Goal: Task Accomplishment & Management: Complete application form

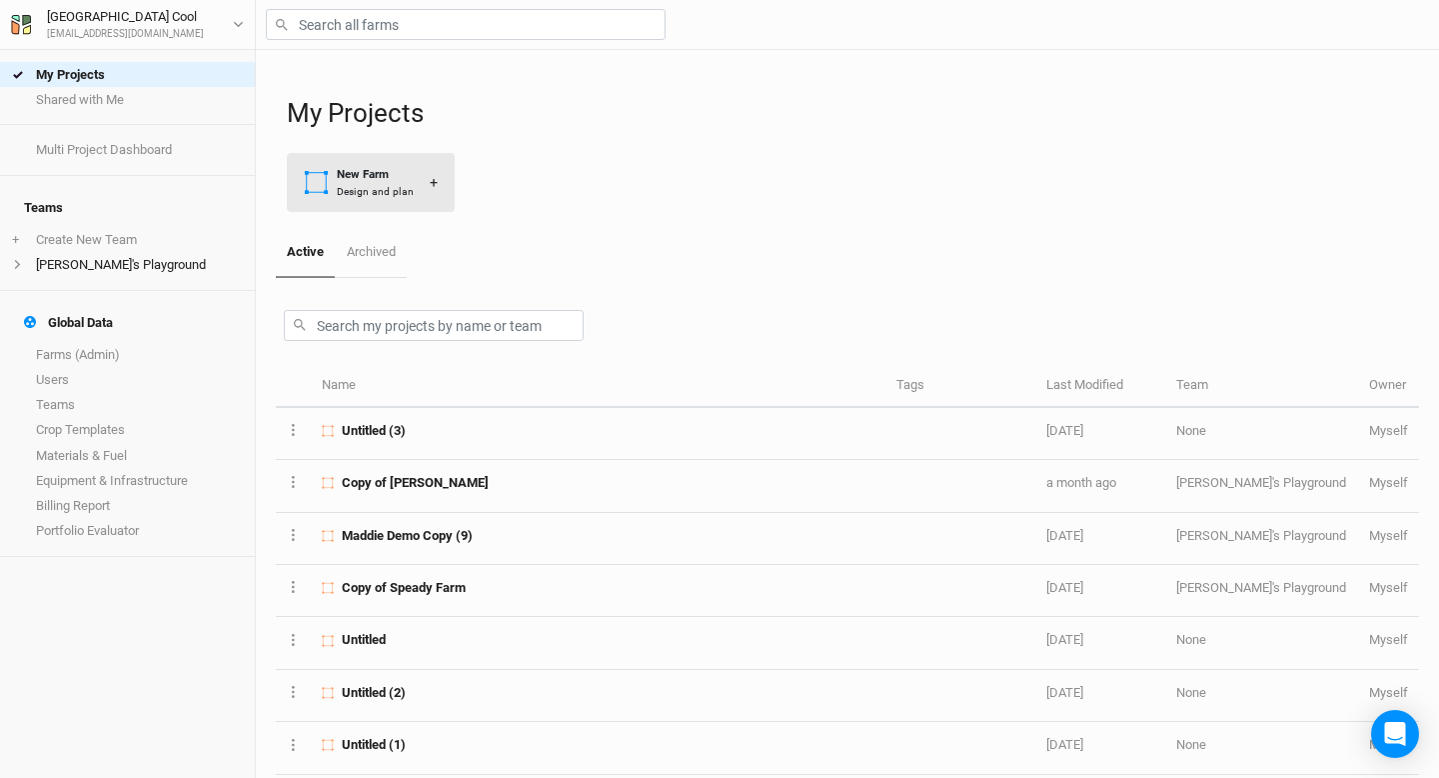
click at [352, 165] on button "New Farm Design and plan +" at bounding box center [371, 182] width 168 height 59
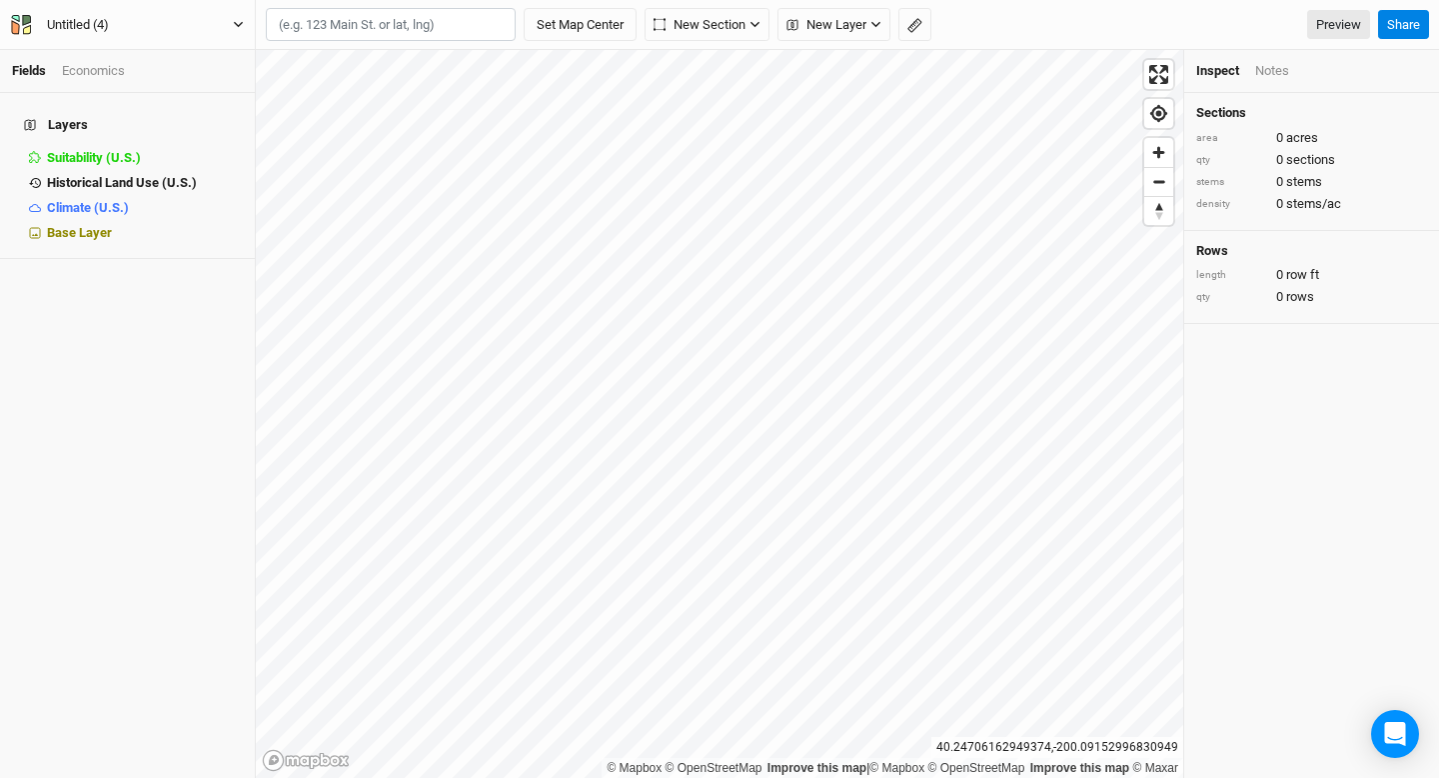
click at [242, 30] on icon "button" at bounding box center [238, 24] width 11 height 11
click at [231, 21] on button "Untitled (4)" at bounding box center [127, 25] width 235 height 22
click at [213, 74] on button "Project Settings" at bounding box center [166, 82] width 158 height 26
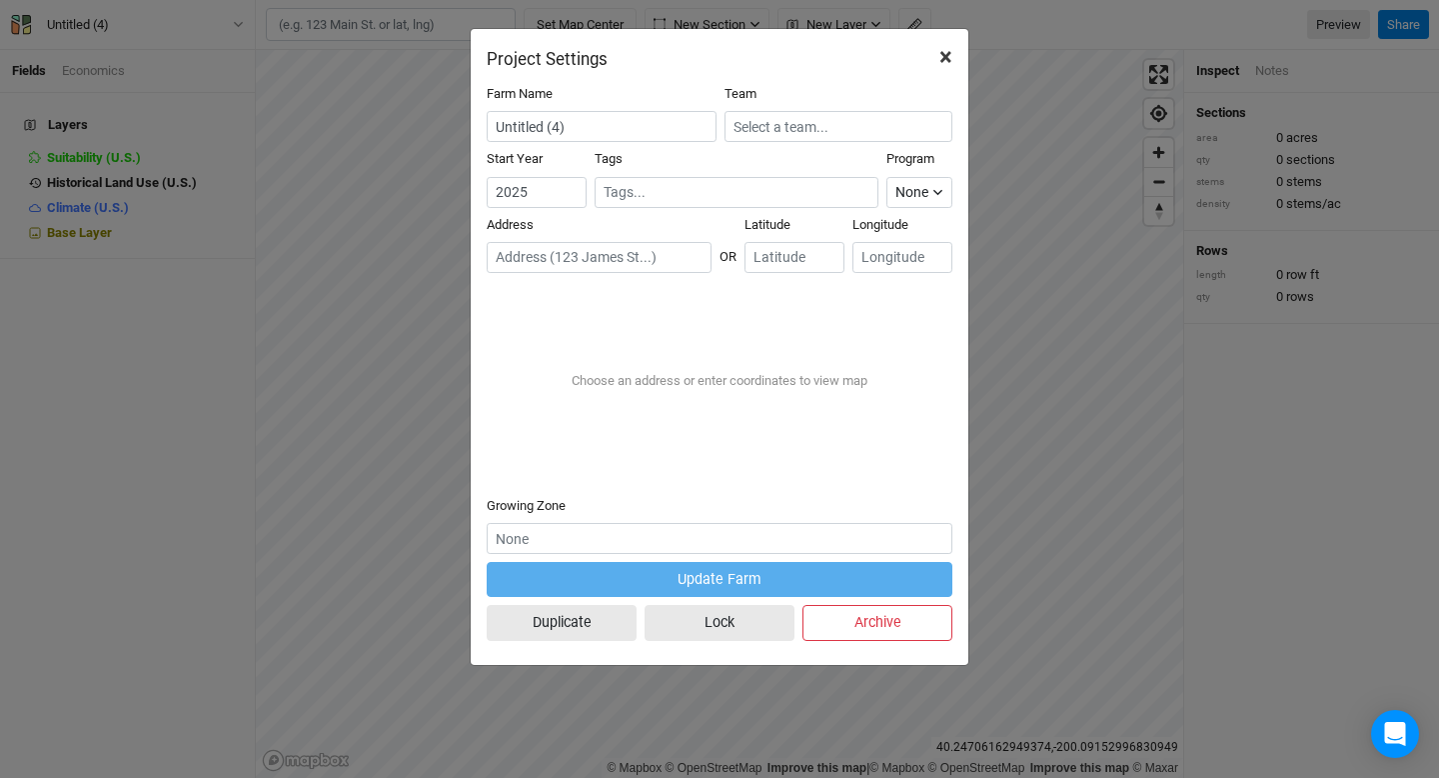
click at [942, 58] on span "×" at bounding box center [946, 57] width 13 height 28
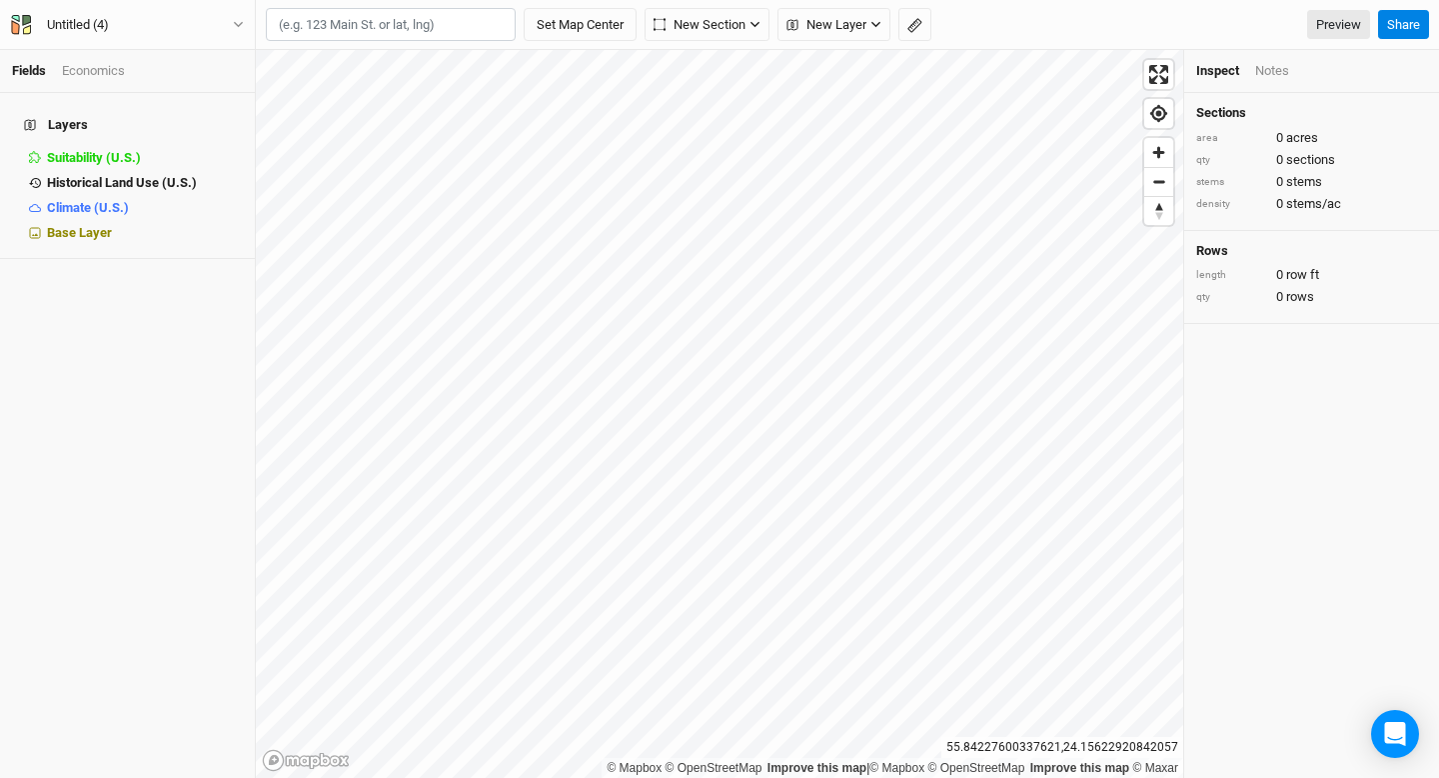
click at [169, 13] on div "Untitled (4) Back Project Settings User settings Imperial Metric Keyboard Short…" at bounding box center [128, 25] width 256 height 50
click at [172, 27] on button "Untitled (4)" at bounding box center [127, 25] width 235 height 22
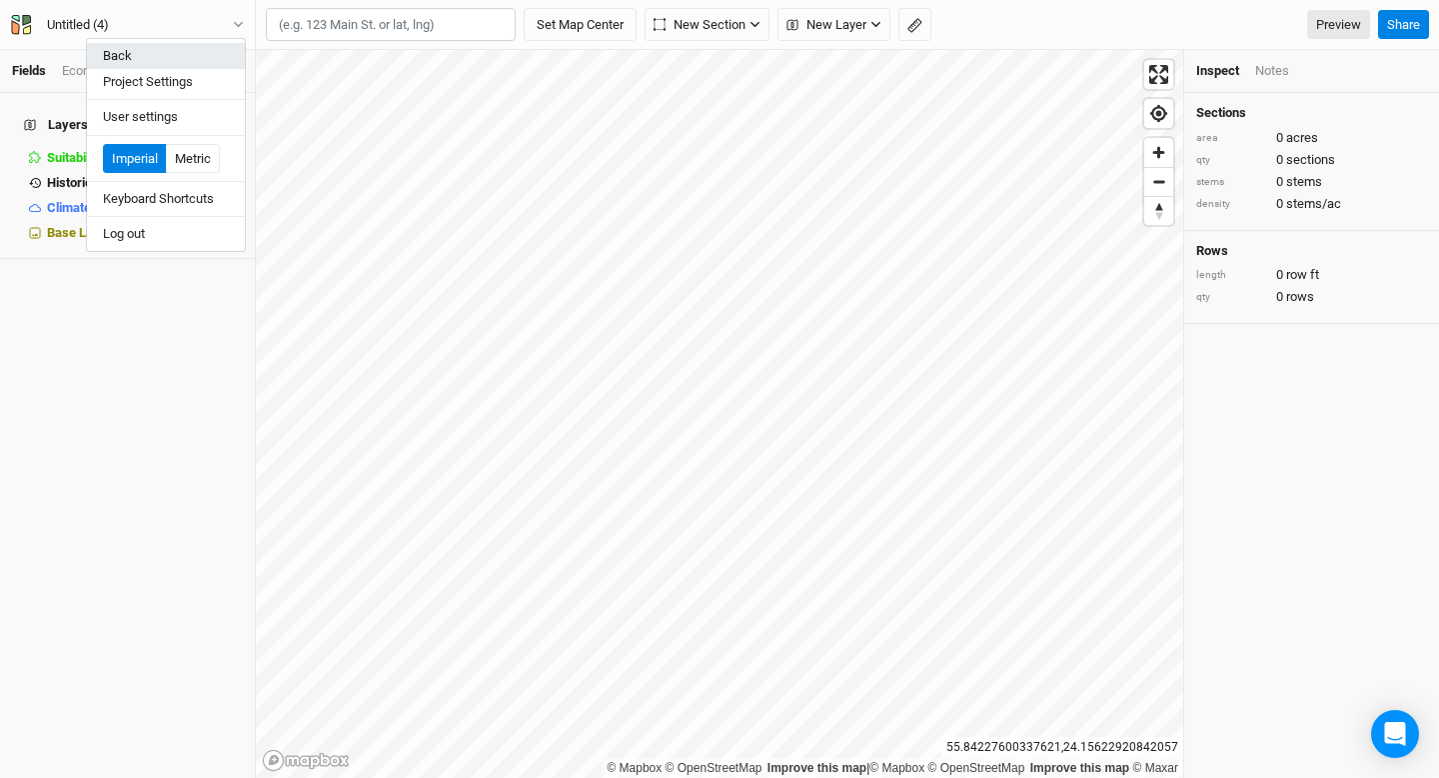
click at [165, 49] on button "Back" at bounding box center [166, 56] width 158 height 26
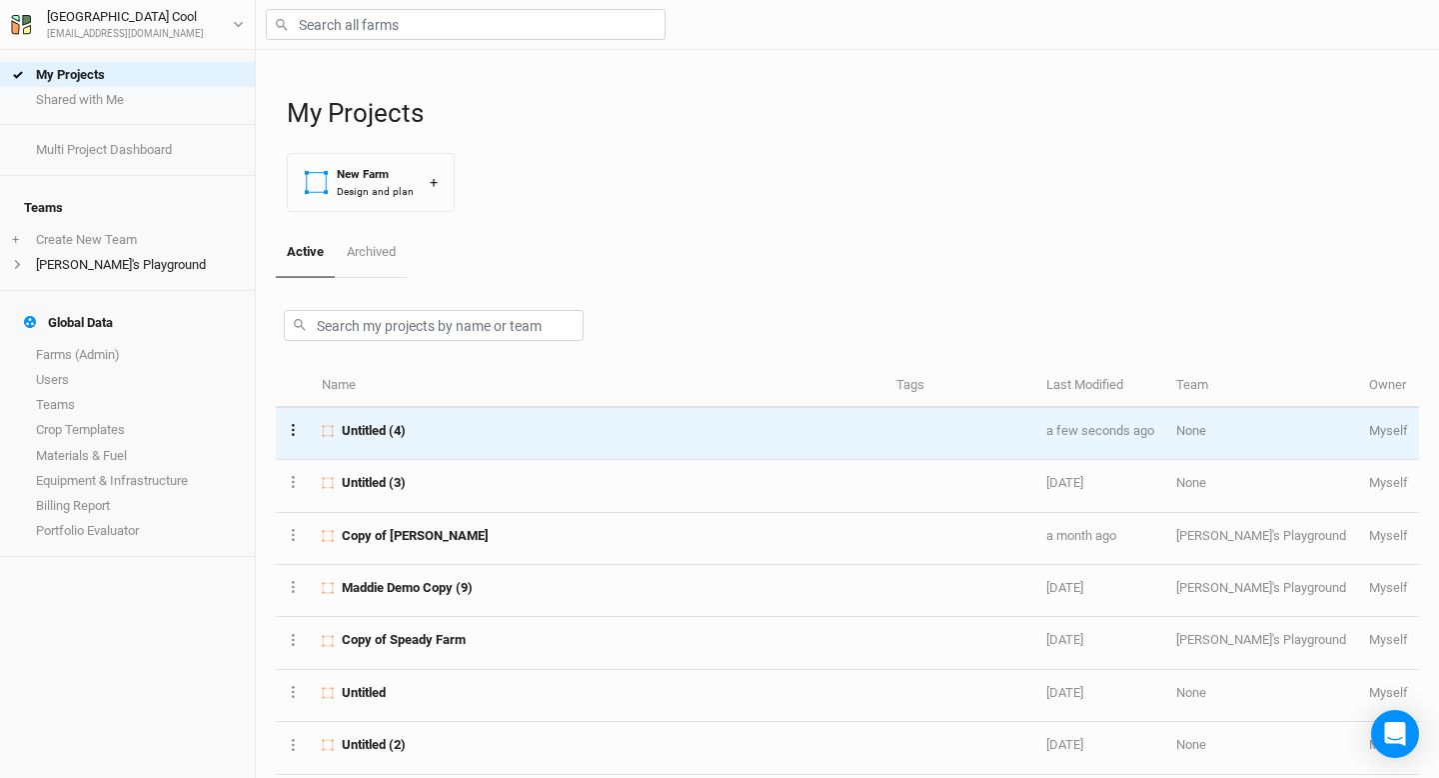
click at [295, 428] on button "Layer 1" at bounding box center [293, 429] width 13 height 23
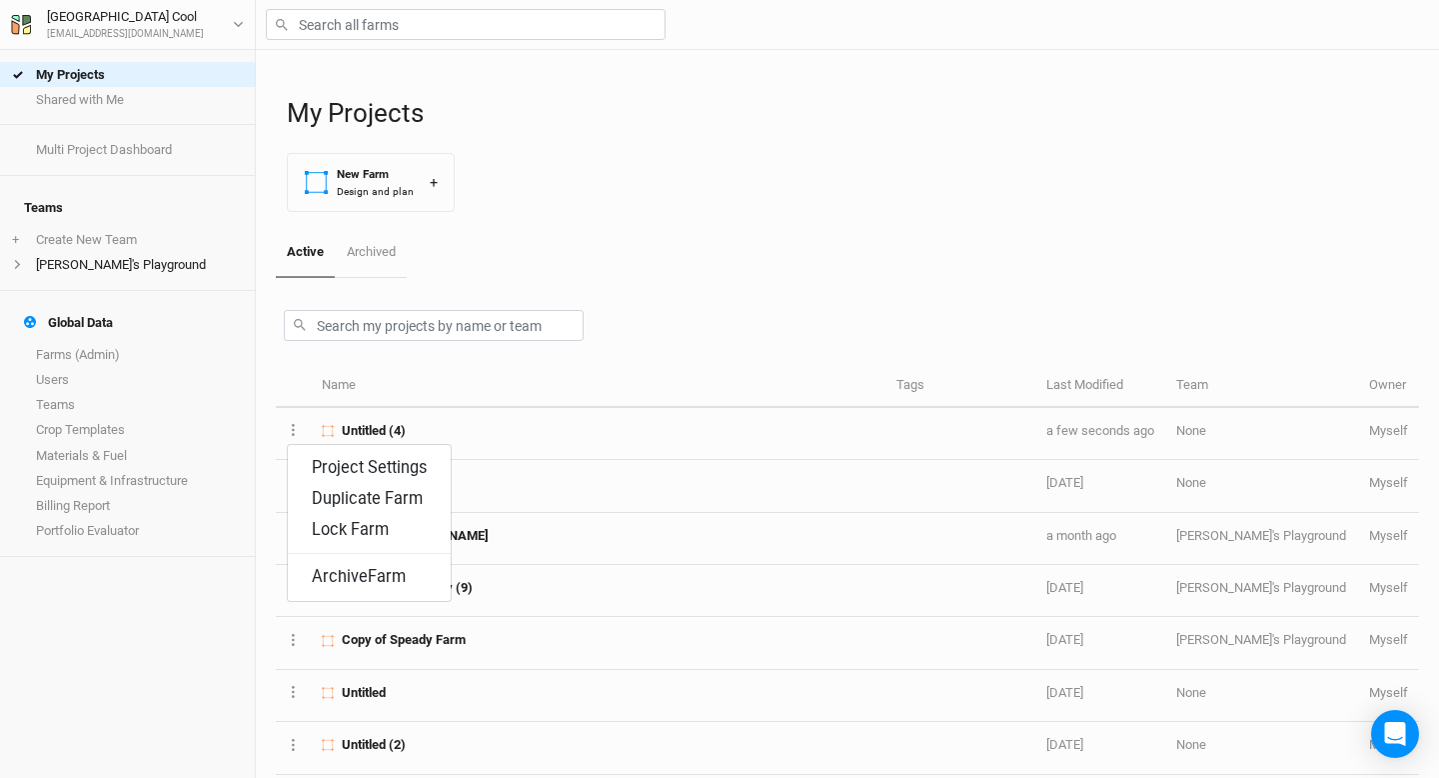
click at [465, 365] on th "Name" at bounding box center [598, 386] width 575 height 43
click at [391, 251] on link "Archived" at bounding box center [370, 253] width 71 height 50
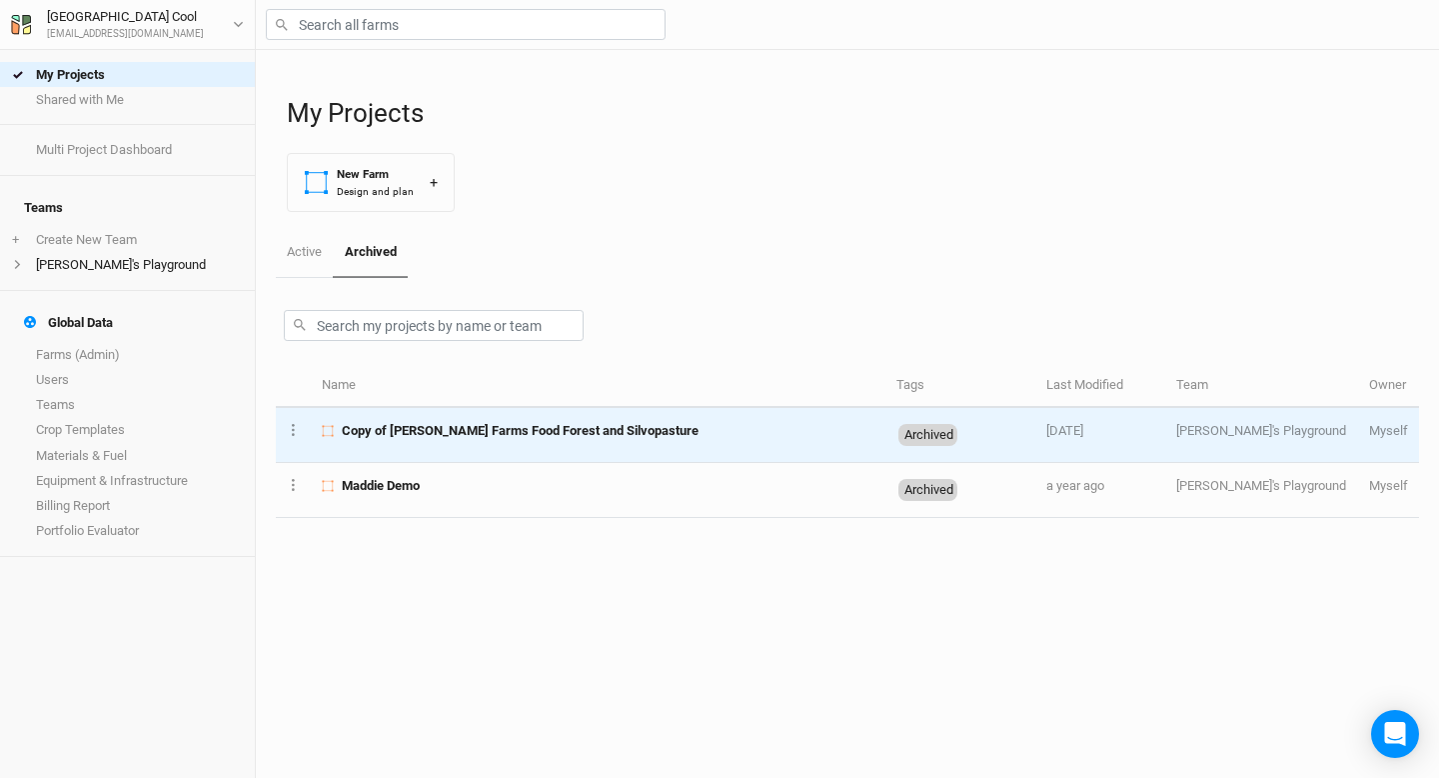
click at [283, 418] on td "Layer 1 Project Settings Duplicate Farm [GEOGRAPHIC_DATA] Delete farm" at bounding box center [293, 435] width 35 height 55
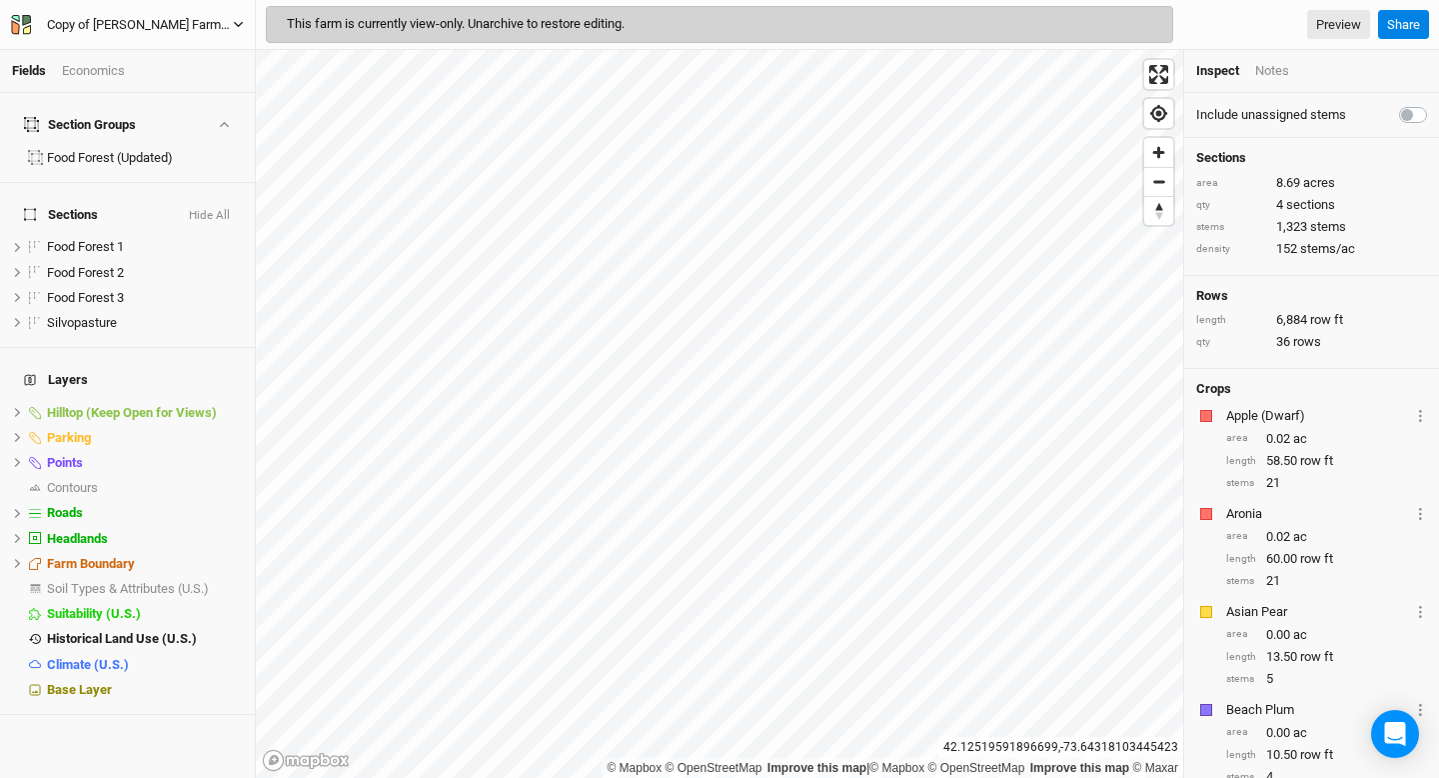
click at [183, 33] on div "Copy of [PERSON_NAME] Farms Food Forest and Silvopasture" at bounding box center [140, 25] width 186 height 20
click at [180, 51] on button "Back" at bounding box center [166, 56] width 158 height 26
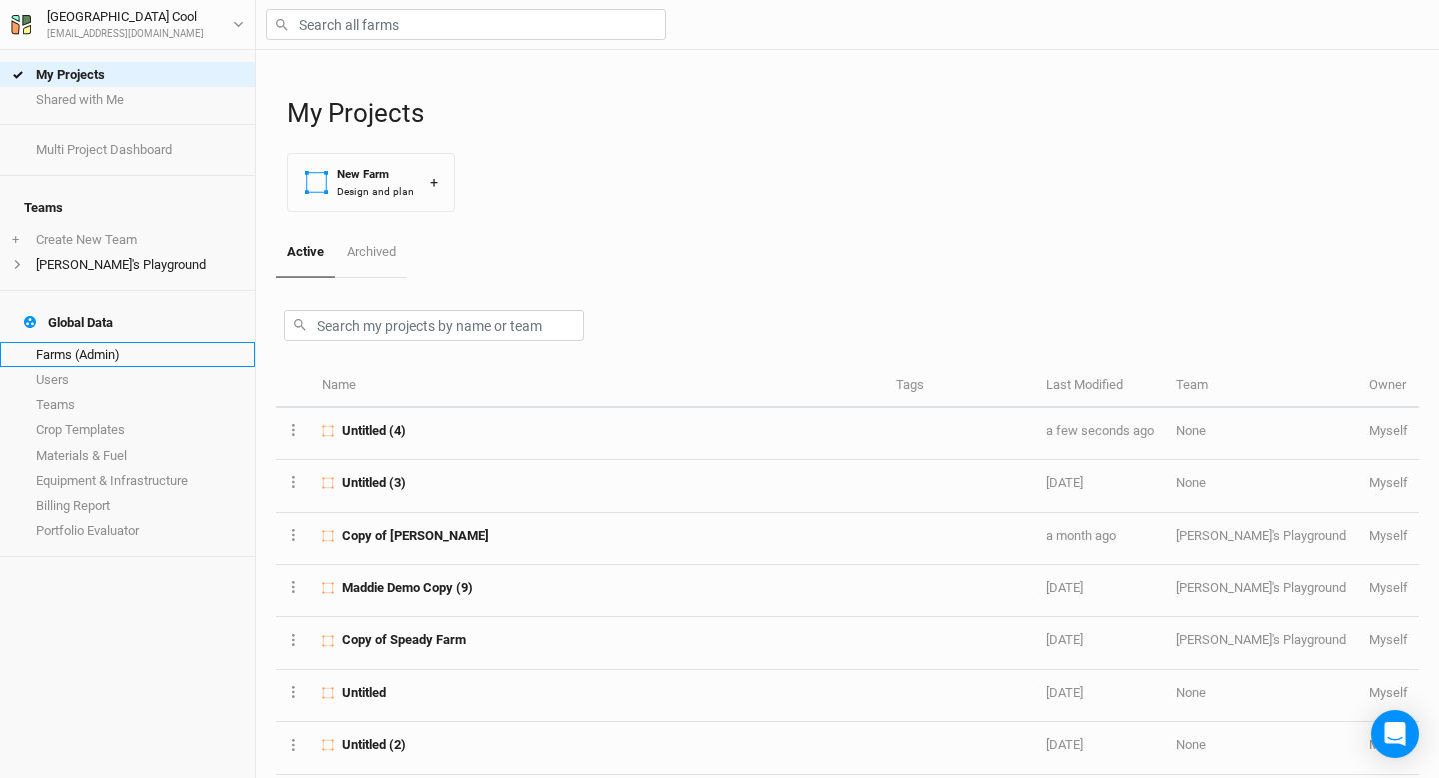
click at [103, 342] on link "Farms (Admin)" at bounding box center [127, 354] width 255 height 25
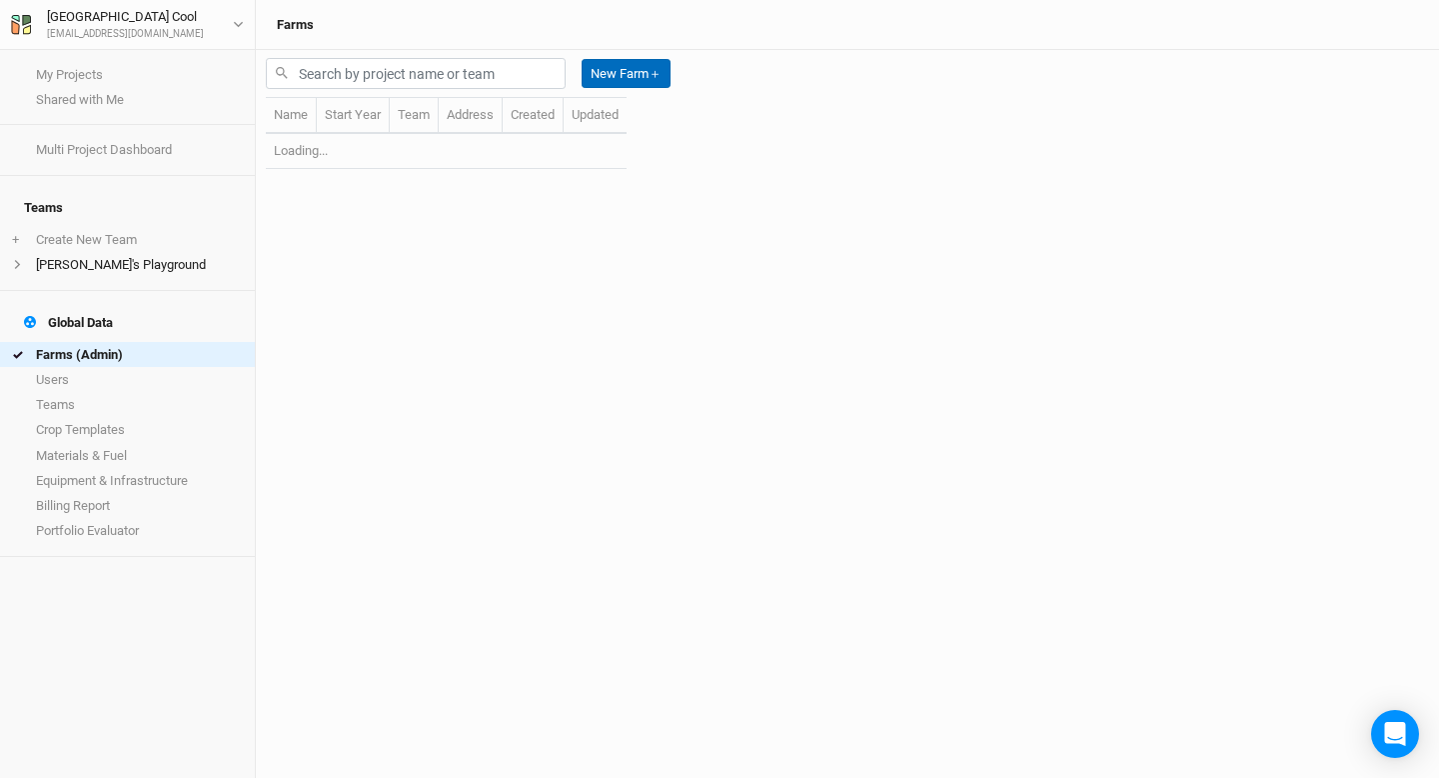
click at [633, 75] on button "New Farm ＋" at bounding box center [626, 74] width 89 height 30
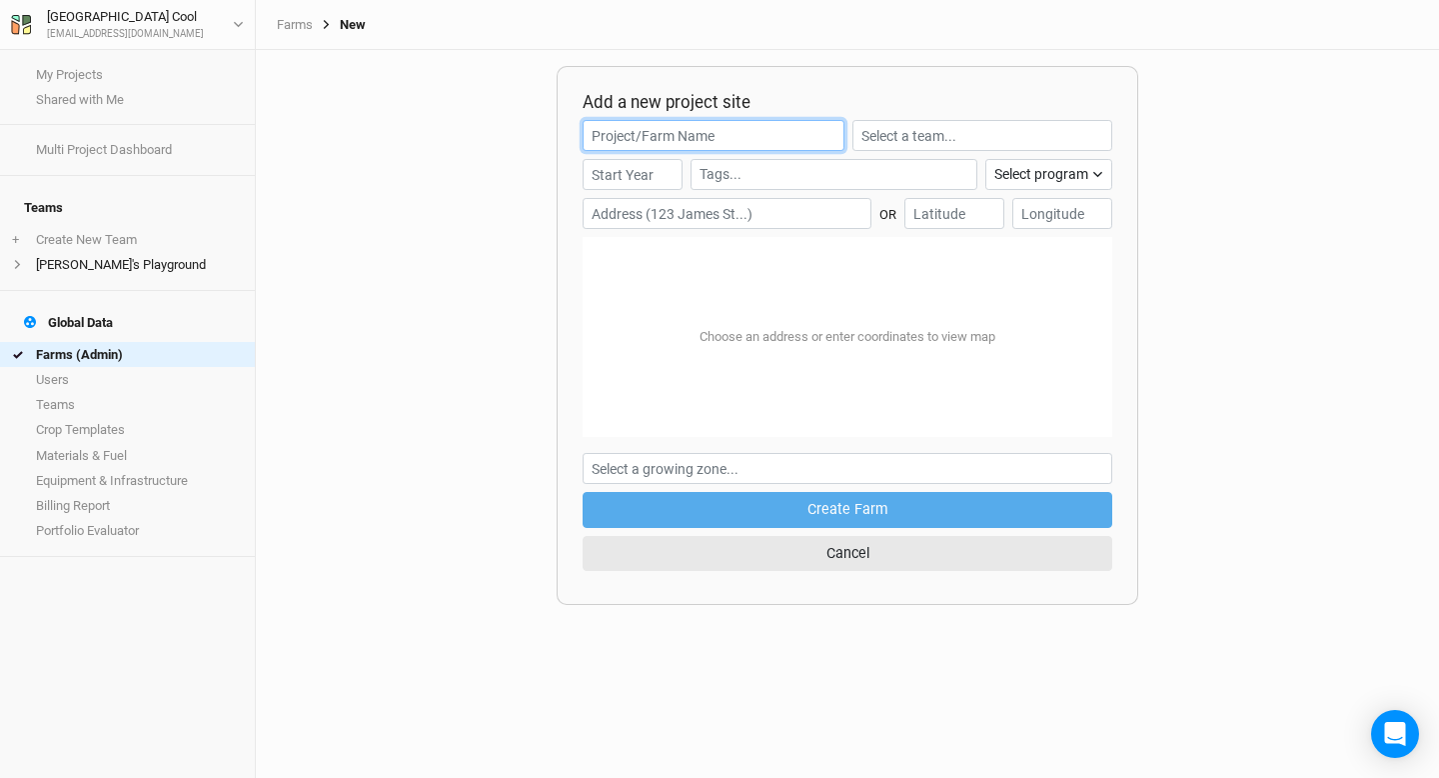
click at [712, 136] on input "text" at bounding box center [714, 135] width 262 height 31
type input "Test"
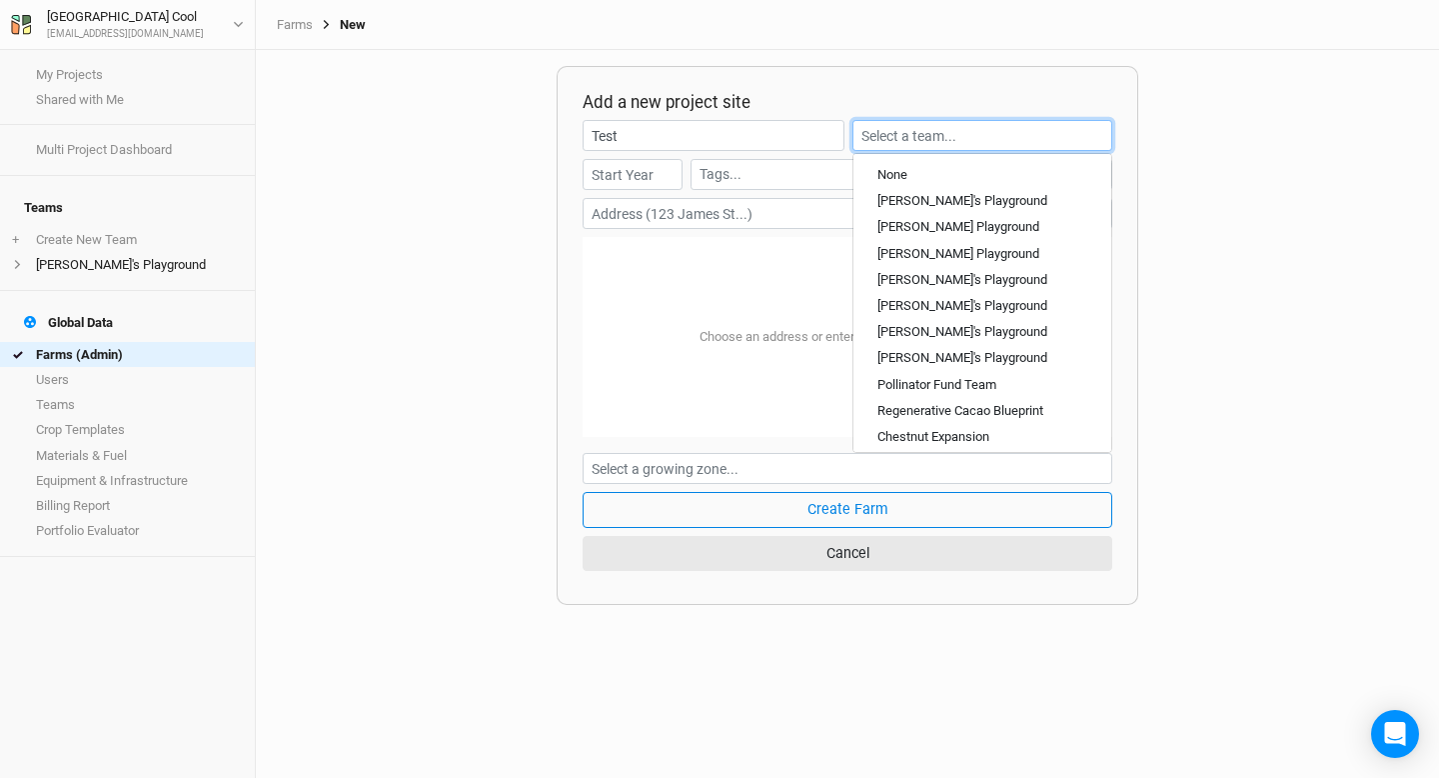
click at [917, 141] on input "text" at bounding box center [983, 135] width 260 height 31
click at [921, 171] on div "None" at bounding box center [983, 175] width 210 height 18
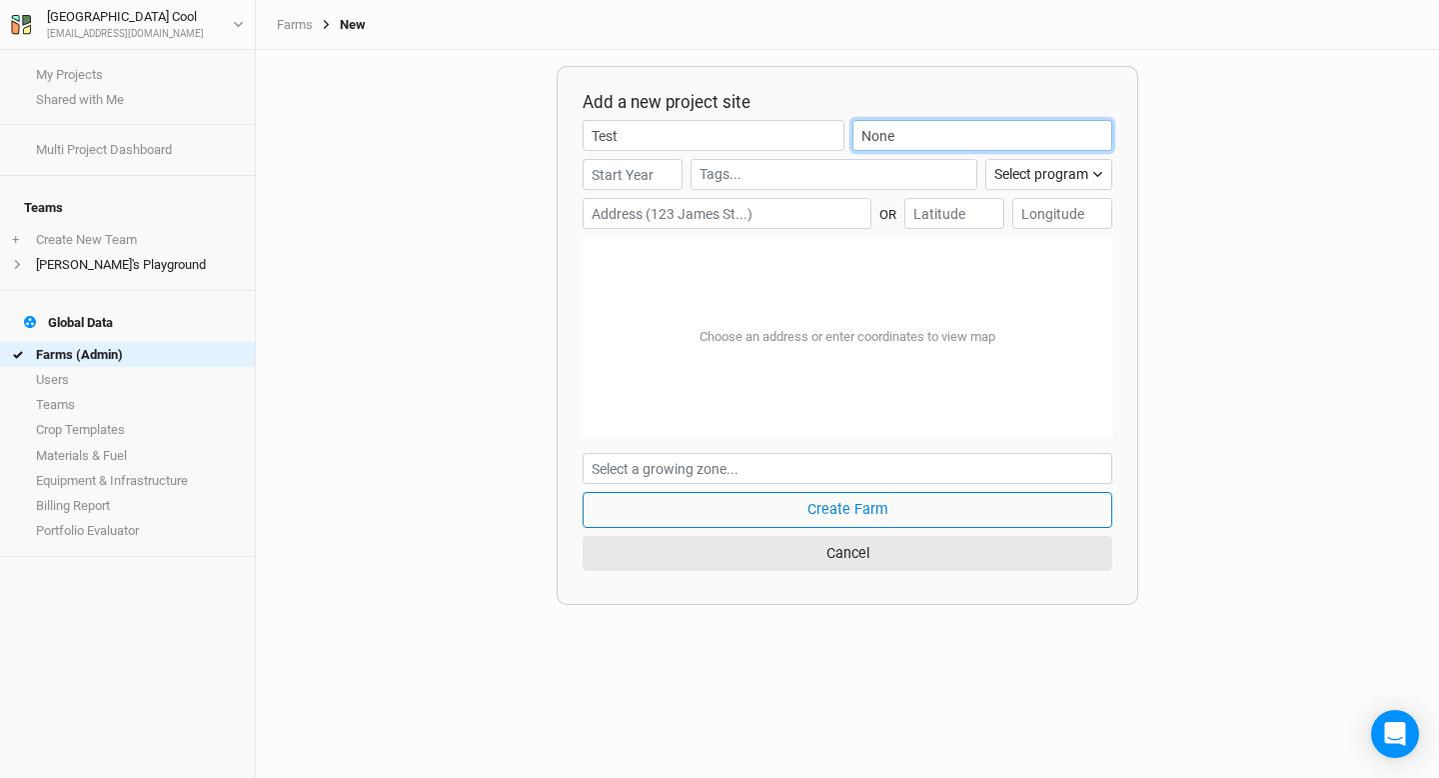
click at [889, 150] on input "None" at bounding box center [983, 135] width 260 height 31
type input "Non"
type input "None"
type input "N"
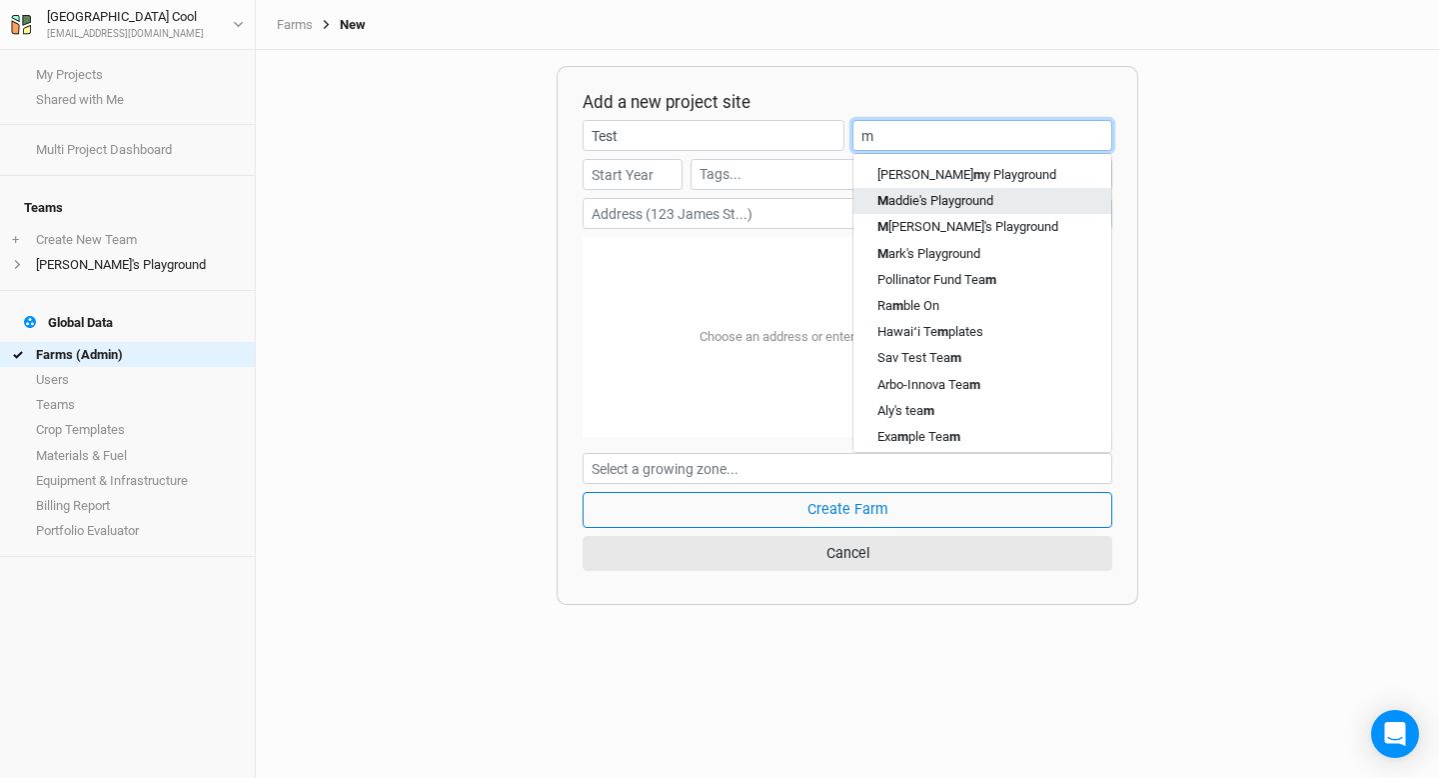
click at [930, 201] on div "M addie's Playground" at bounding box center [936, 201] width 116 height 18
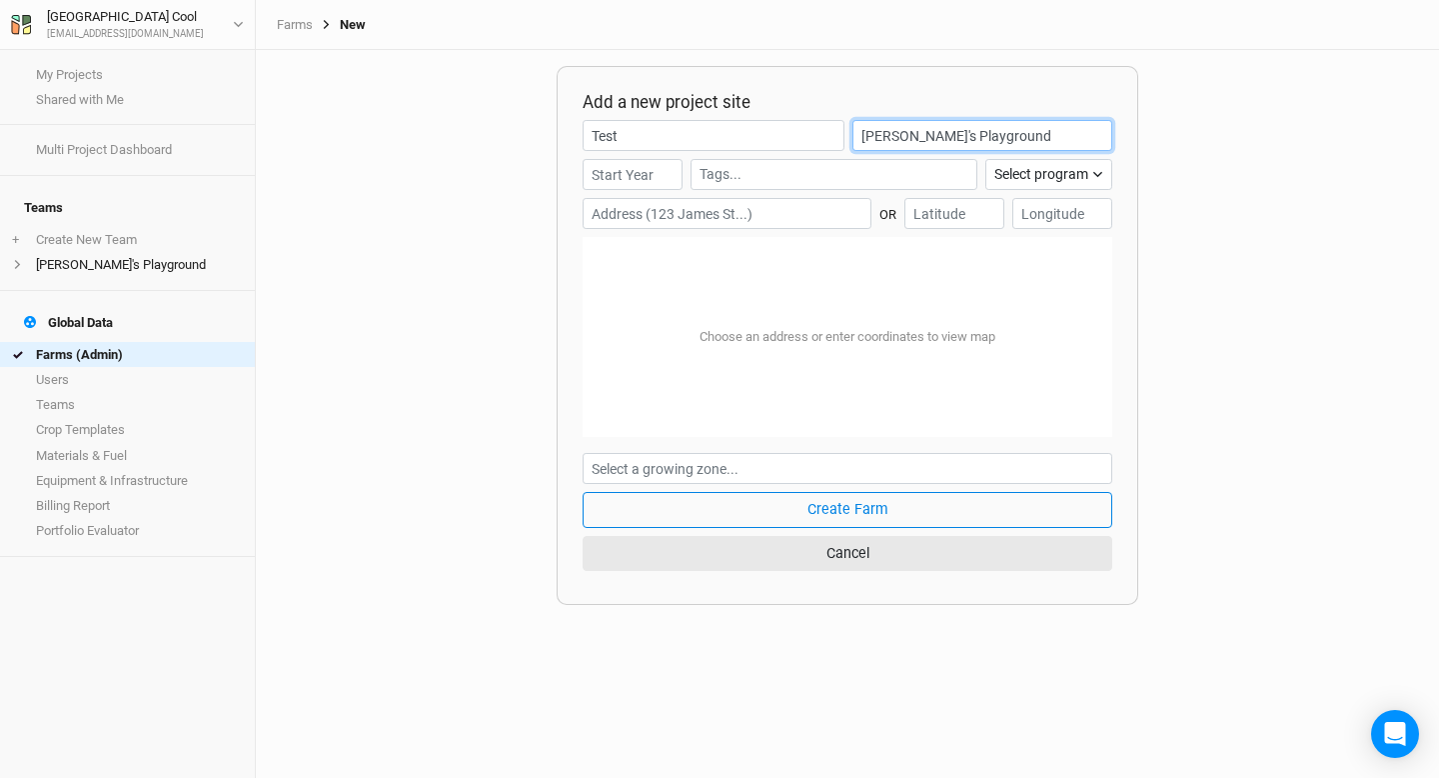
type input "[PERSON_NAME]'s Playground"
click at [614, 182] on input "number" at bounding box center [633, 174] width 100 height 31
type input "2025"
click at [803, 213] on input "text" at bounding box center [727, 213] width 289 height 31
click at [651, 281] on div "[GEOGRAPHIC_DATA][US_STATE], [GEOGRAPHIC_DATA]" at bounding box center [748, 280] width 249 height 34
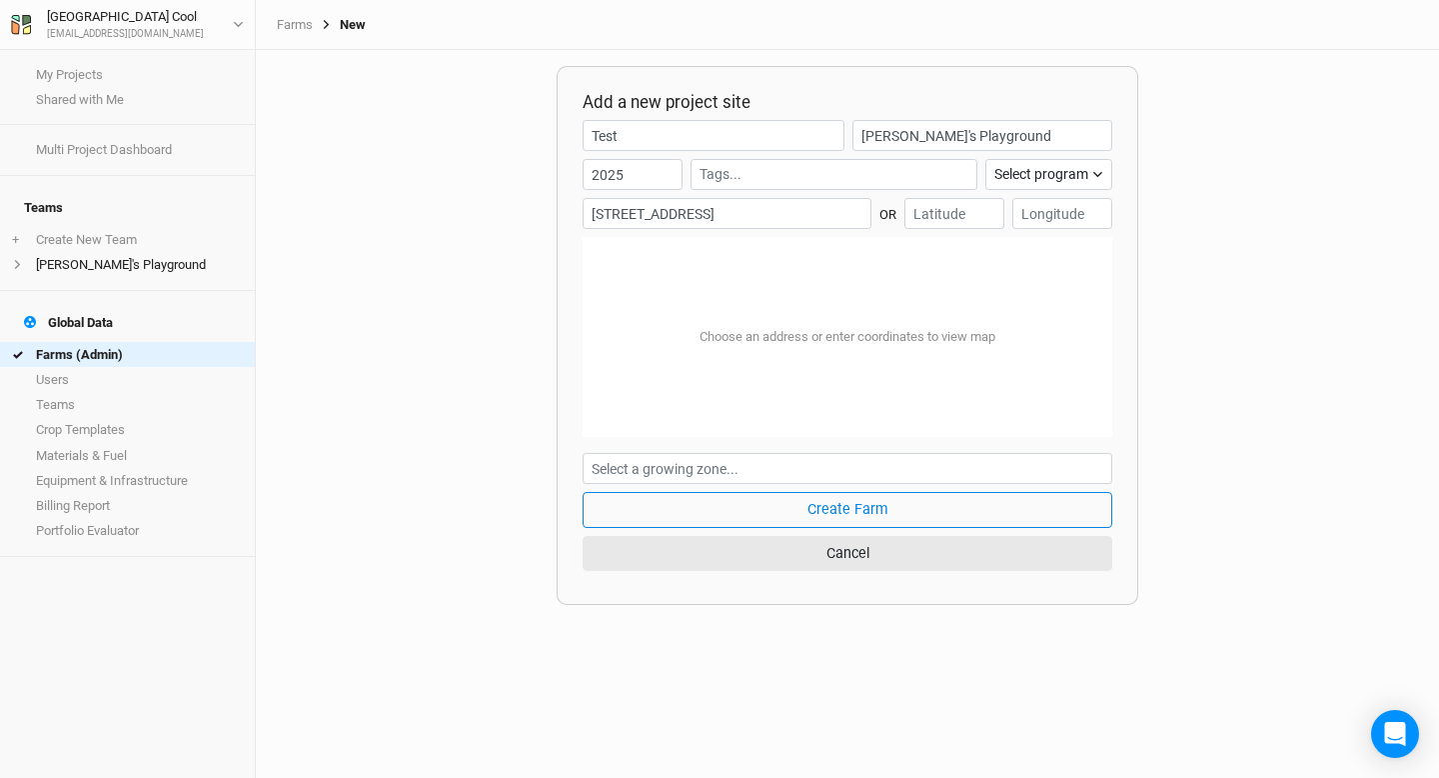
type input "[STREET_ADDRESS][US_STATE]"
type input "42.694545"
type input "-71.074977"
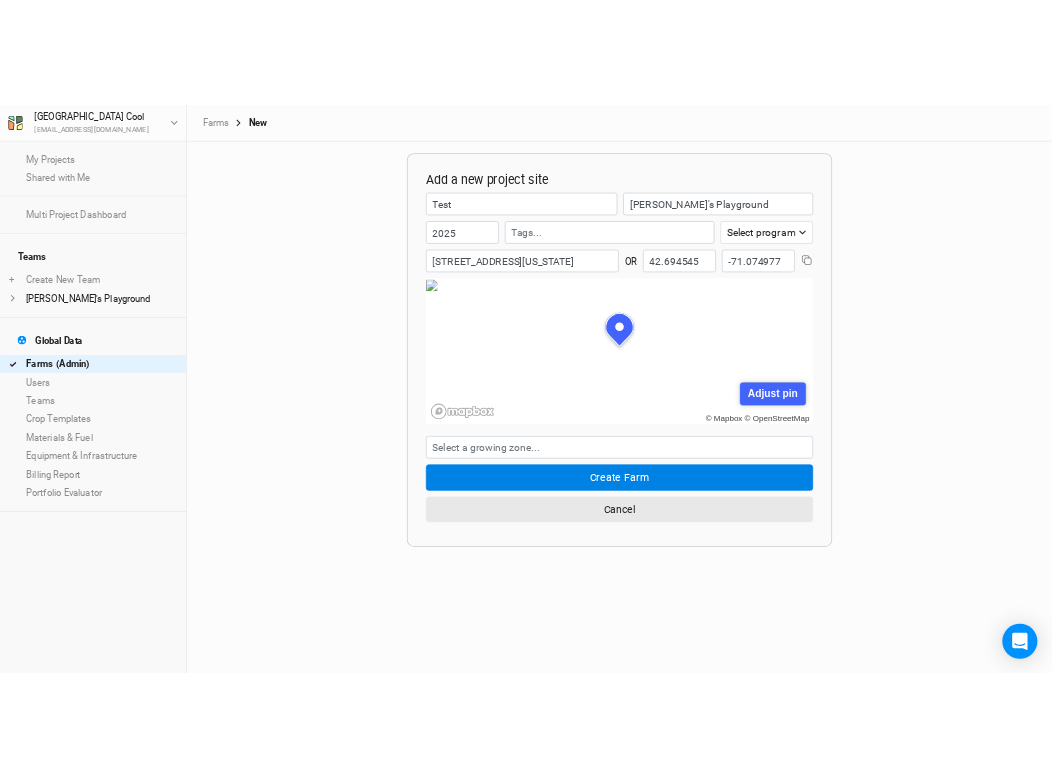
scroll to position [100, 265]
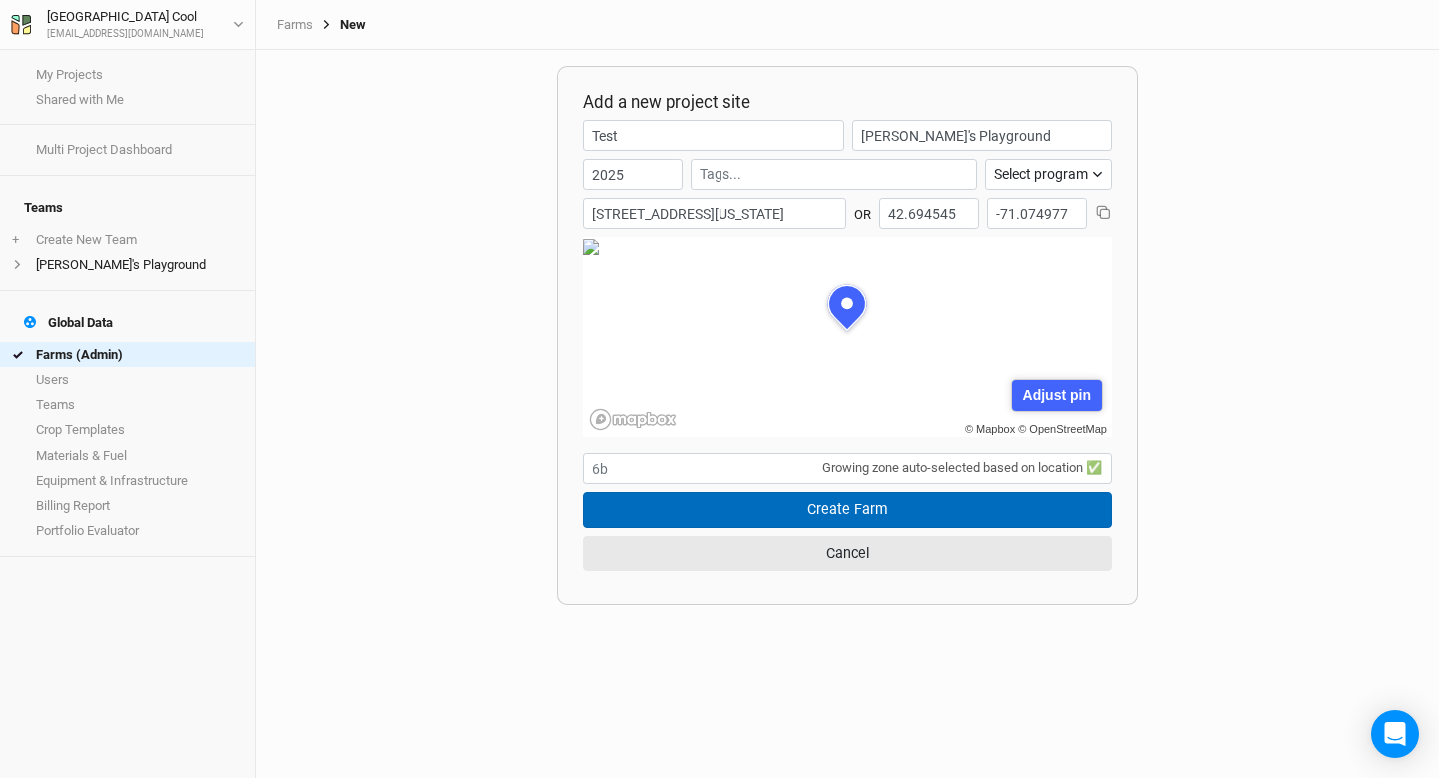
click at [869, 509] on button "Create Farm" at bounding box center [848, 509] width 530 height 35
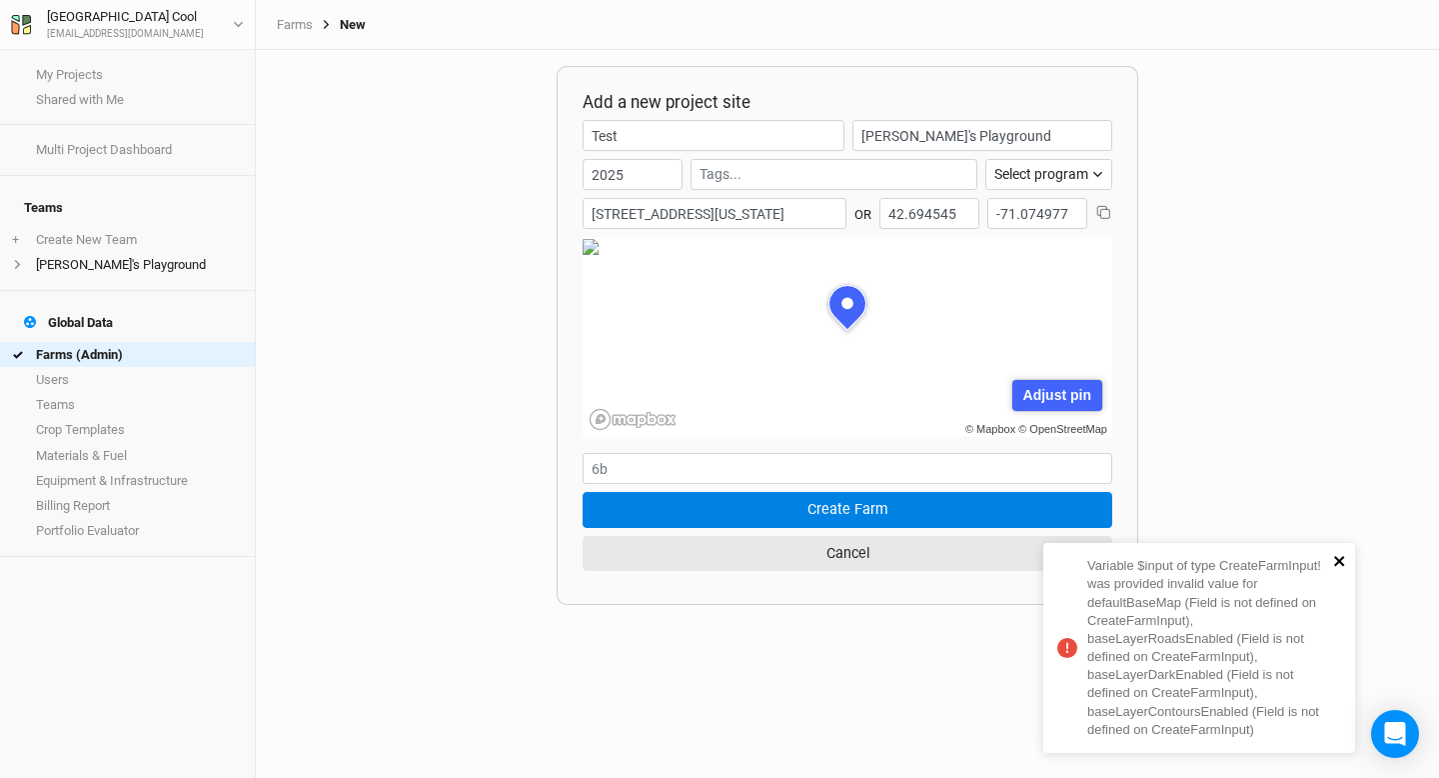
click at [1342, 563] on icon "close" at bounding box center [1340, 561] width 10 height 10
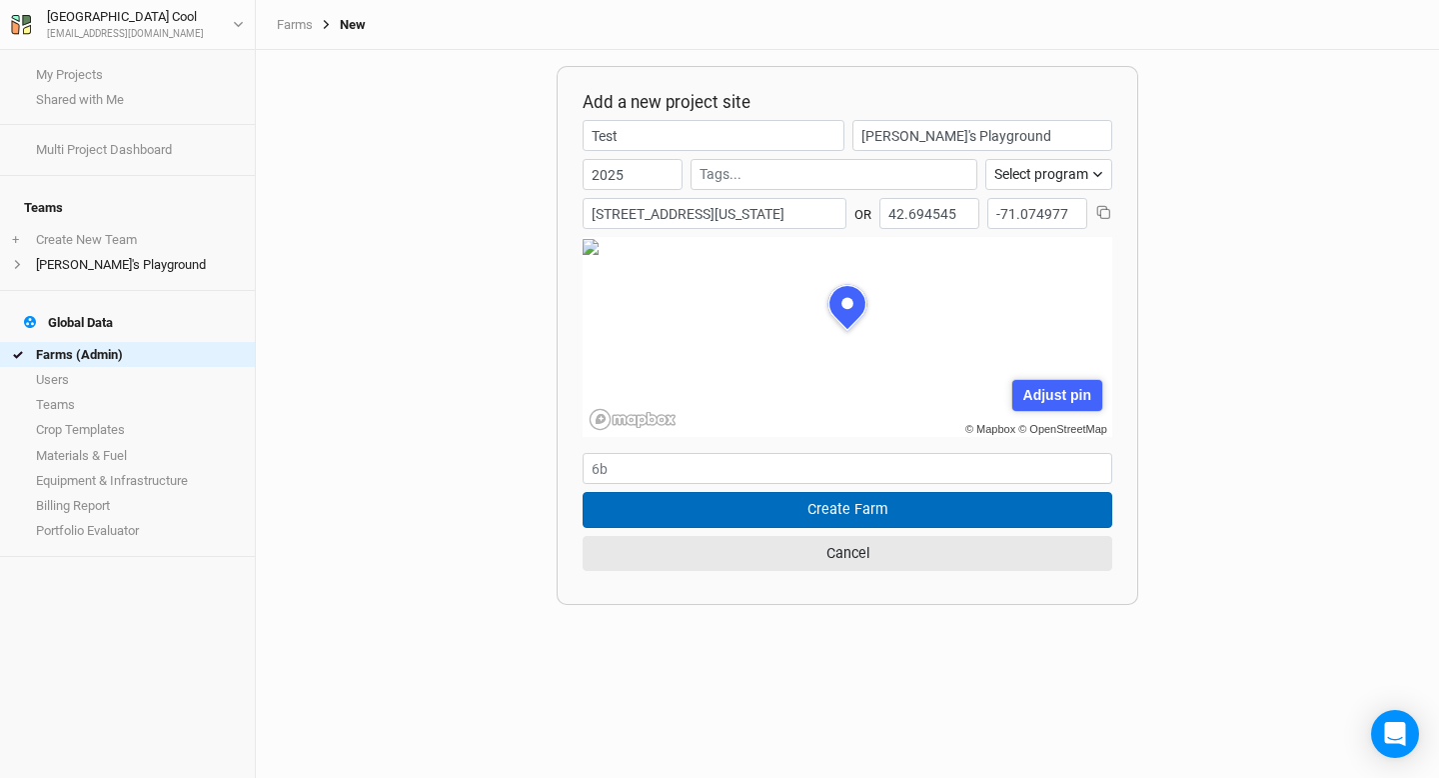
click at [873, 506] on button "Create Farm" at bounding box center [848, 509] width 530 height 35
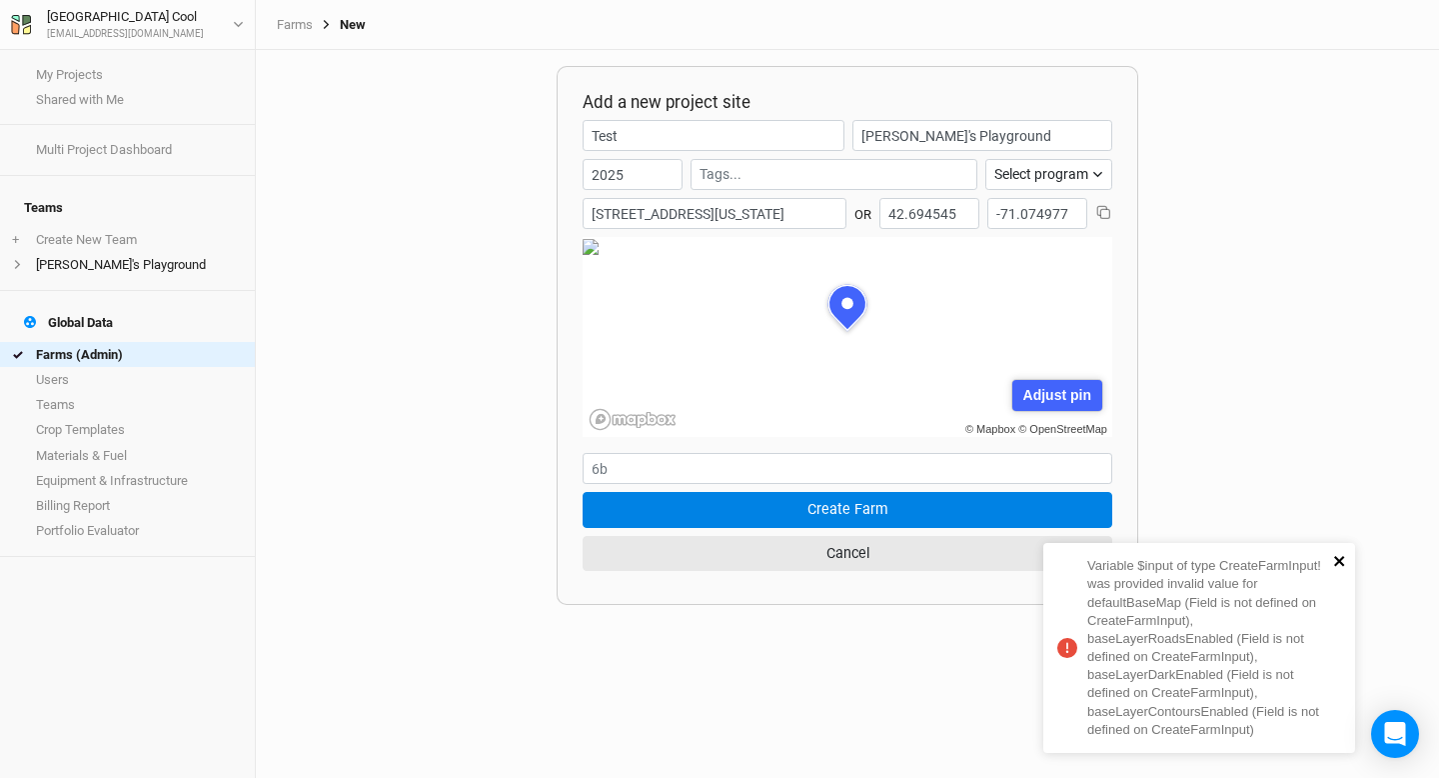
click at [1339, 556] on icon "close" at bounding box center [1341, 561] width 14 height 16
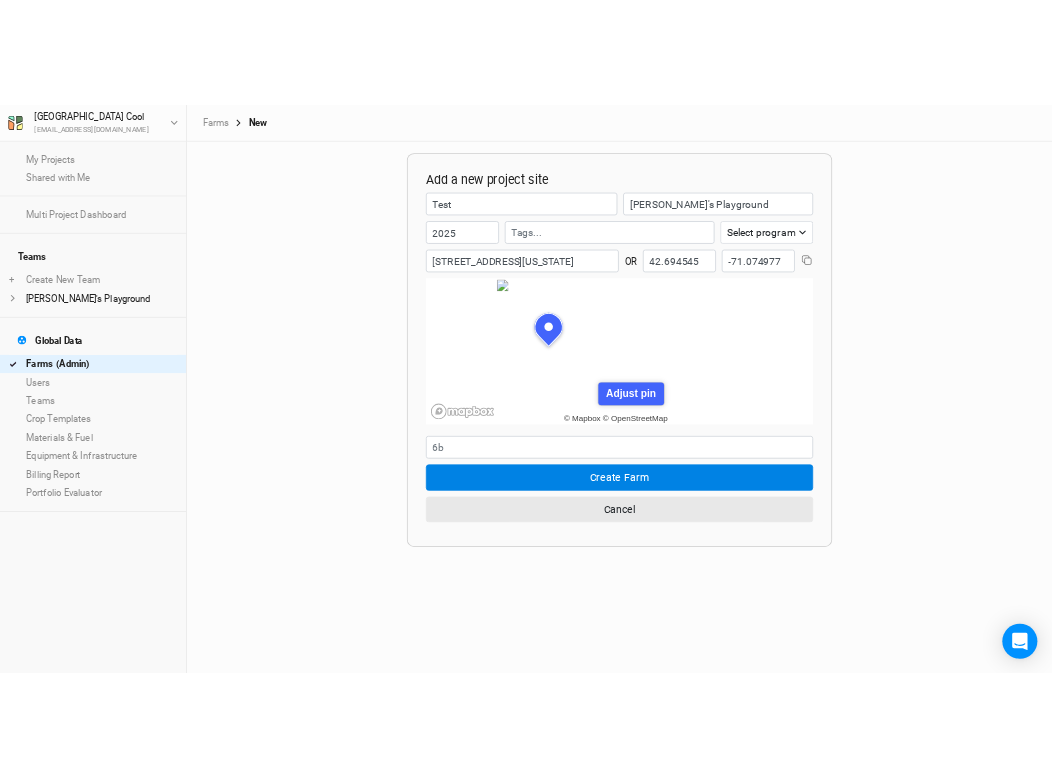
scroll to position [100, 362]
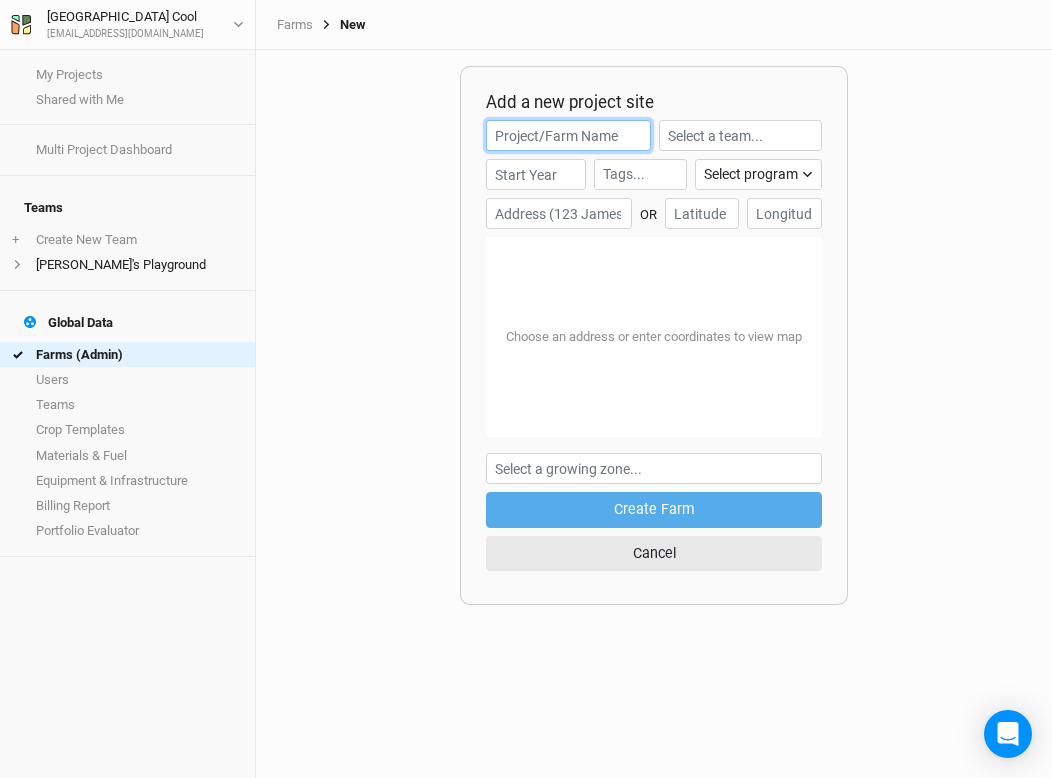
click at [545, 134] on input "text" at bounding box center [568, 135] width 165 height 31
type input "Test"
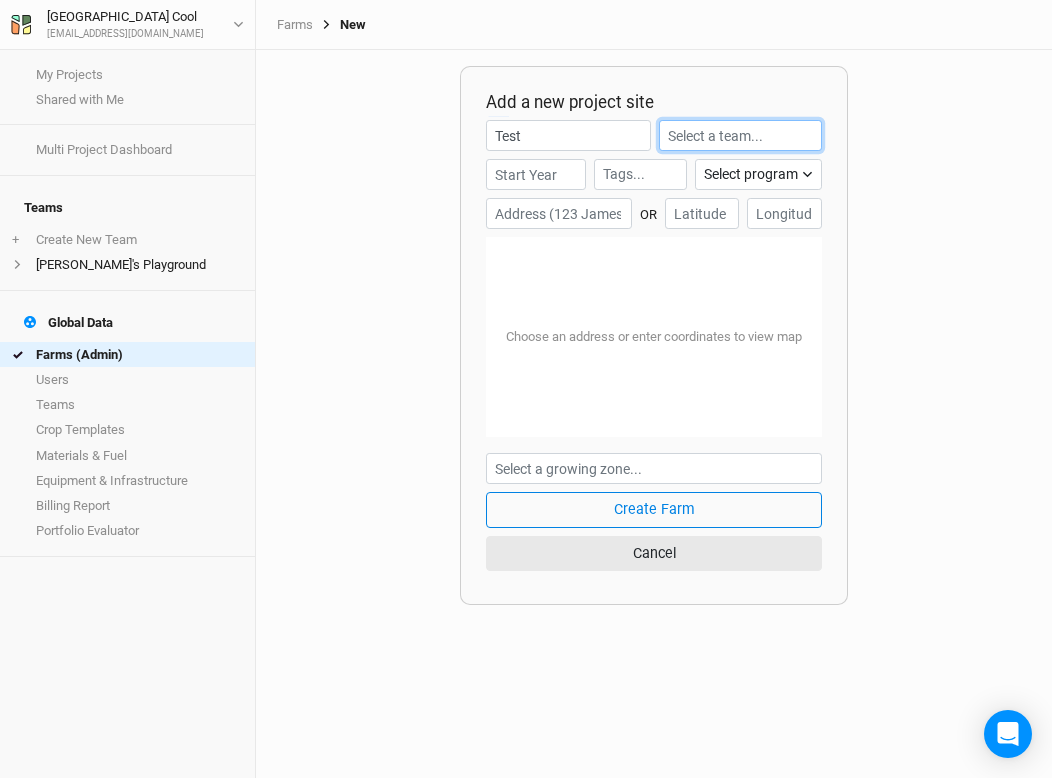
click at [674, 131] on input "text" at bounding box center [740, 135] width 163 height 31
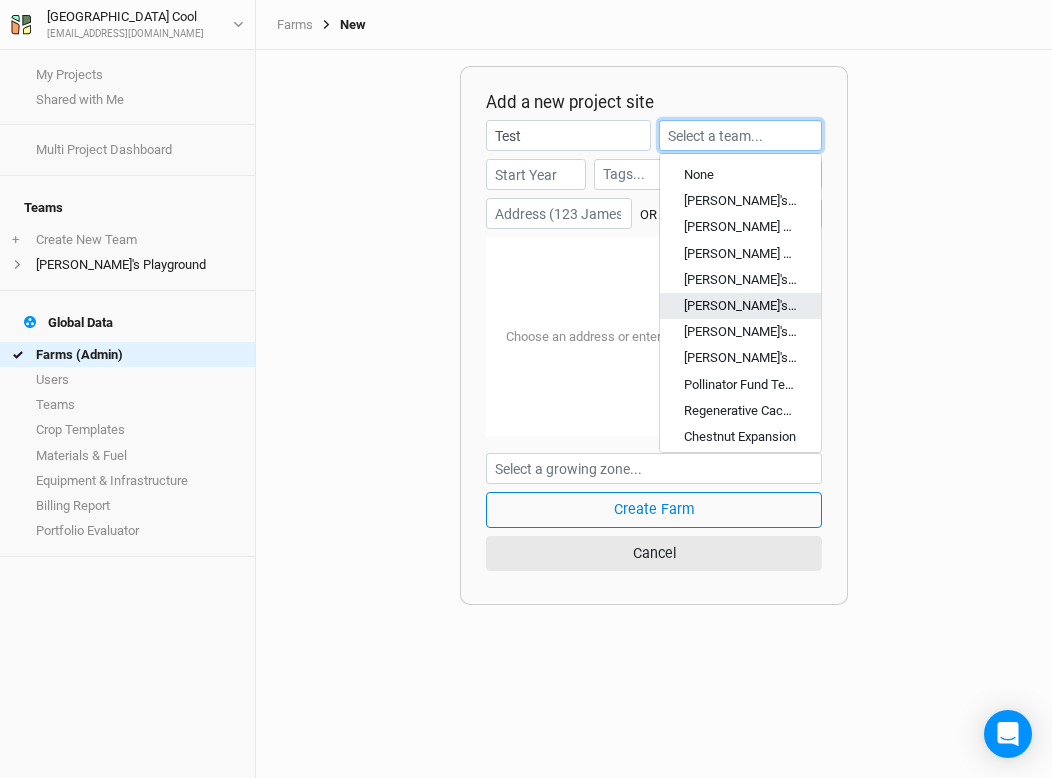
click at [709, 300] on div "[PERSON_NAME]'s Playground" at bounding box center [740, 306] width 113 height 18
type input "[PERSON_NAME]'s Playground"
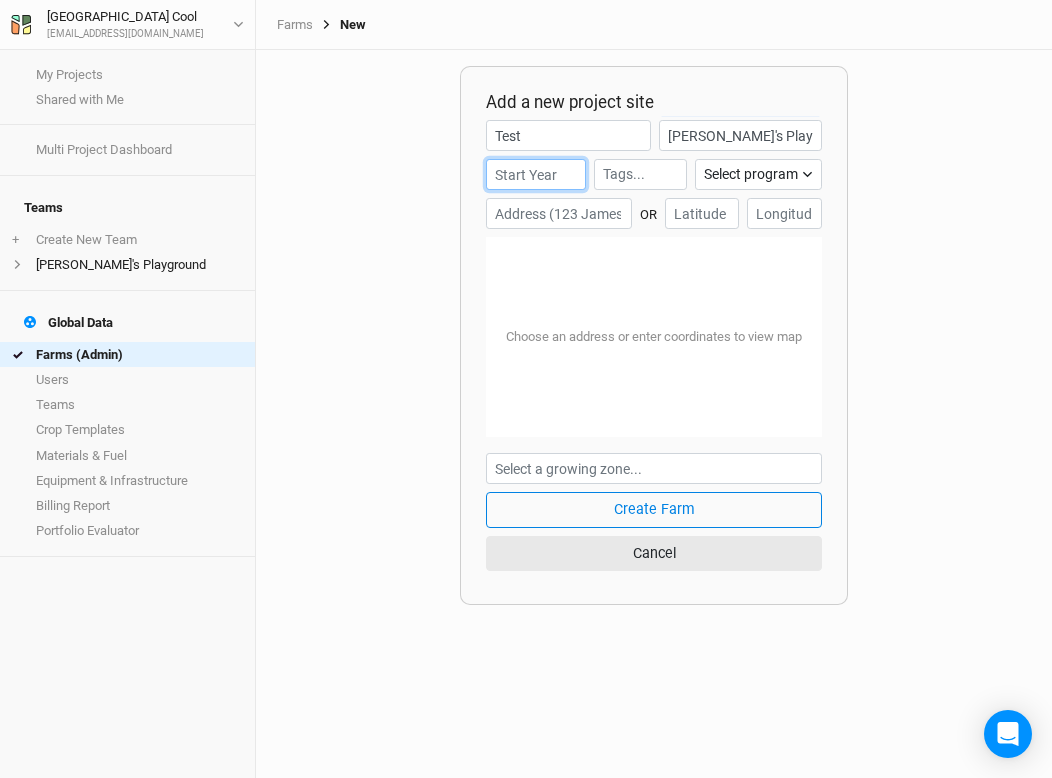
click at [517, 179] on input "number" at bounding box center [536, 174] width 100 height 31
type input "2025"
click at [566, 224] on input "text" at bounding box center [559, 213] width 146 height 31
type input "9"
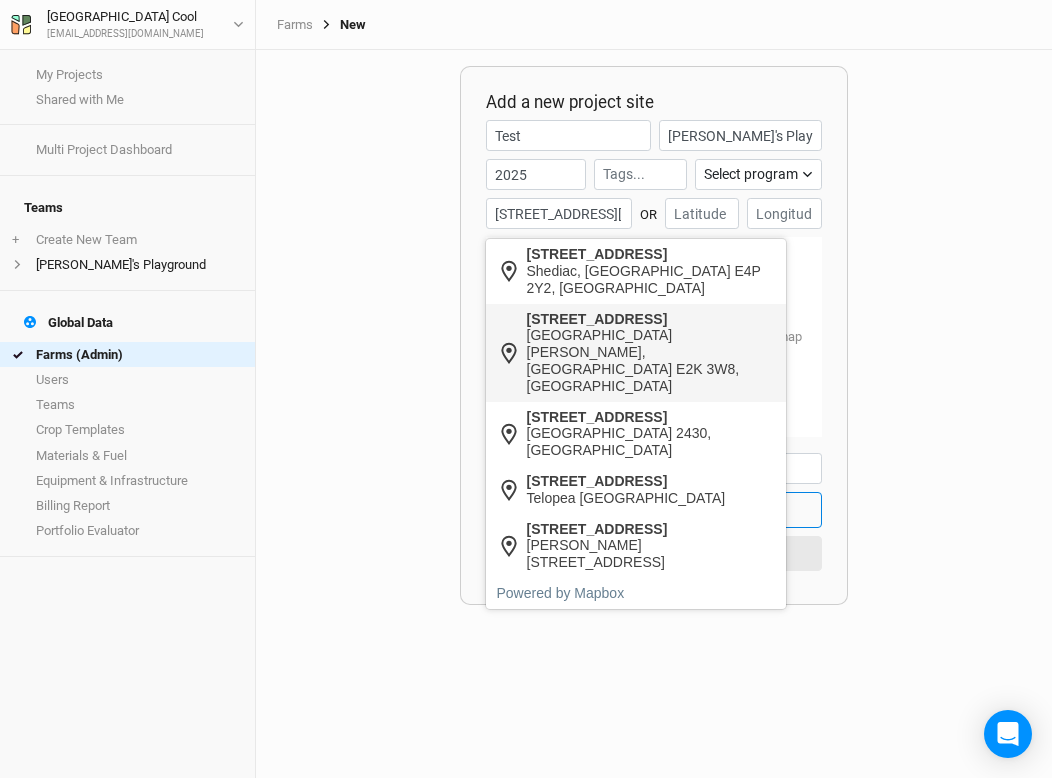
click at [569, 335] on div "[GEOGRAPHIC_DATA][PERSON_NAME], [GEOGRAPHIC_DATA] E2K 3W8, [GEOGRAPHIC_DATA]" at bounding box center [651, 360] width 249 height 67
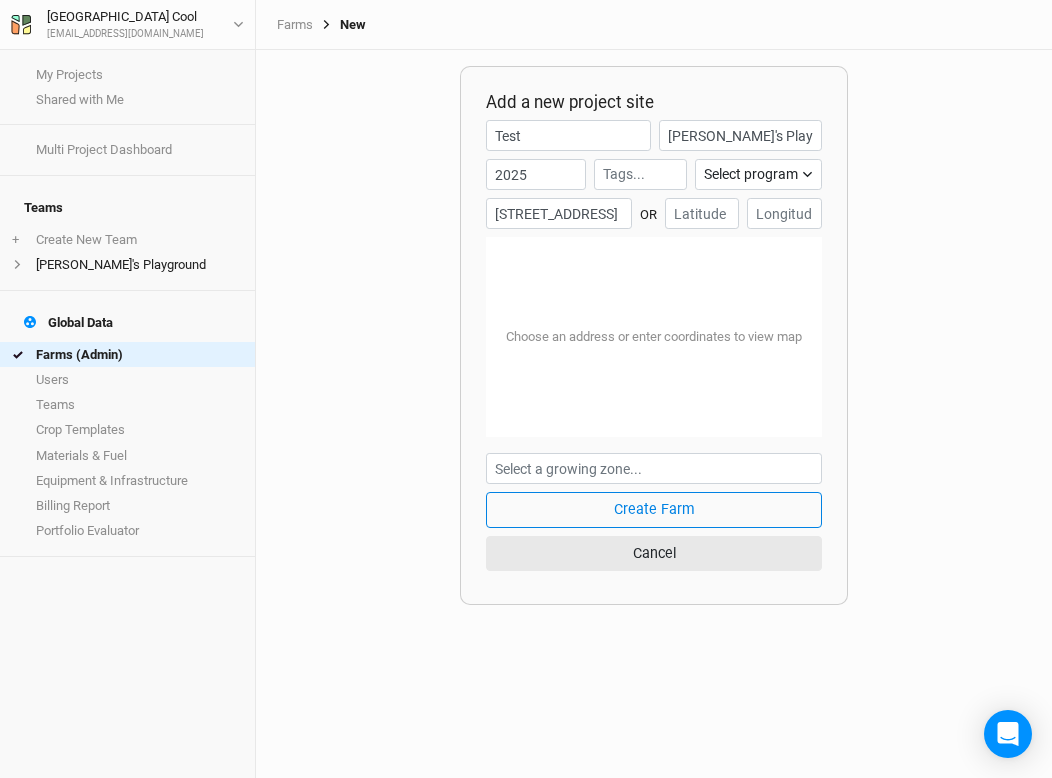
type input "197 Winter Street, Saint John, New Brunswick E2K 3W8, Canada"
type input "45.281593"
type input "-66.059589"
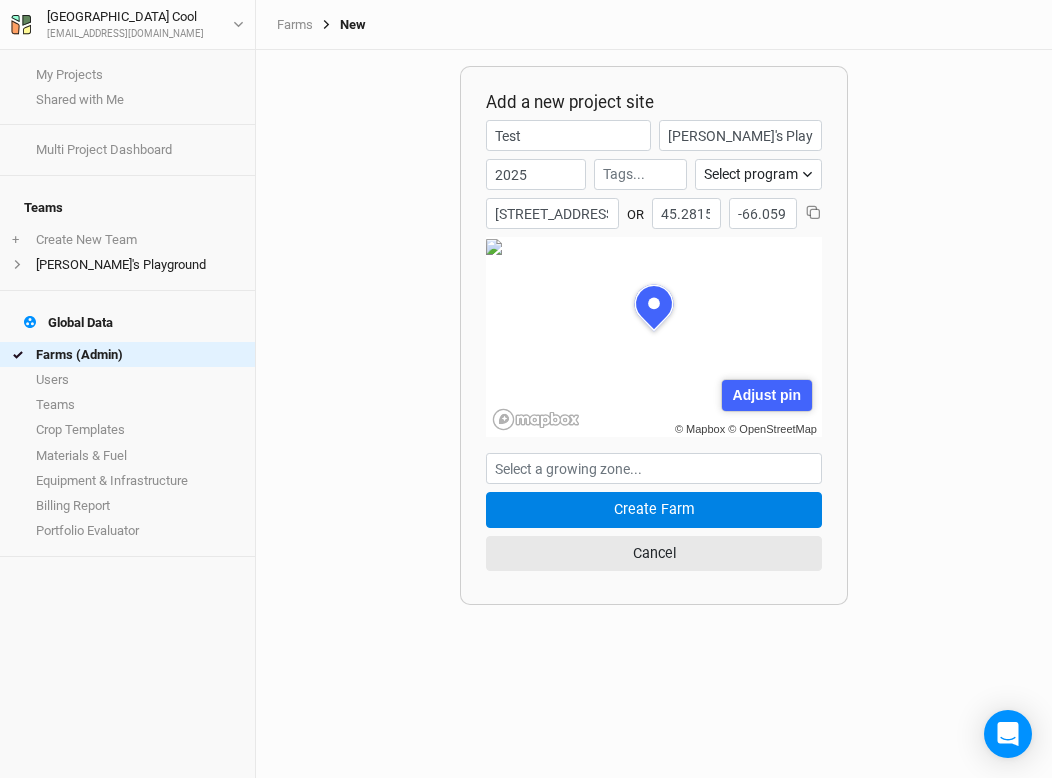
scroll to position [100, 168]
click at [538, 216] on input "197 Winter Street, Saint John, New Brunswick E2K 3W8, Canada" at bounding box center [552, 213] width 133 height 31
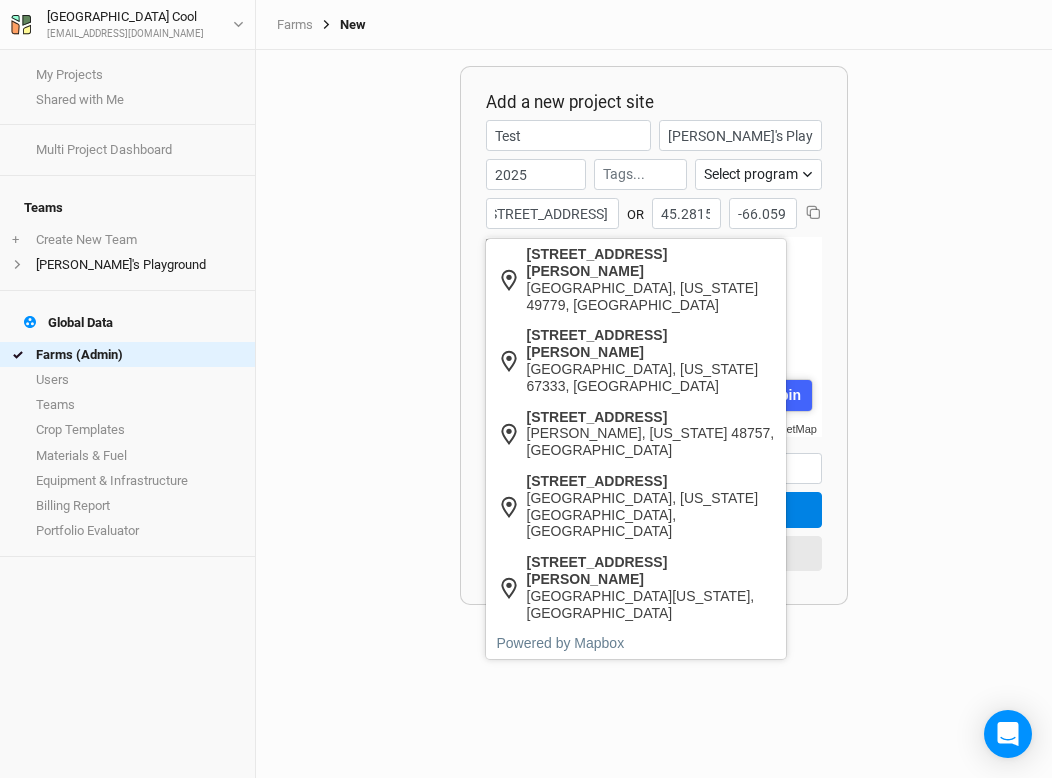
scroll to position [0, 51]
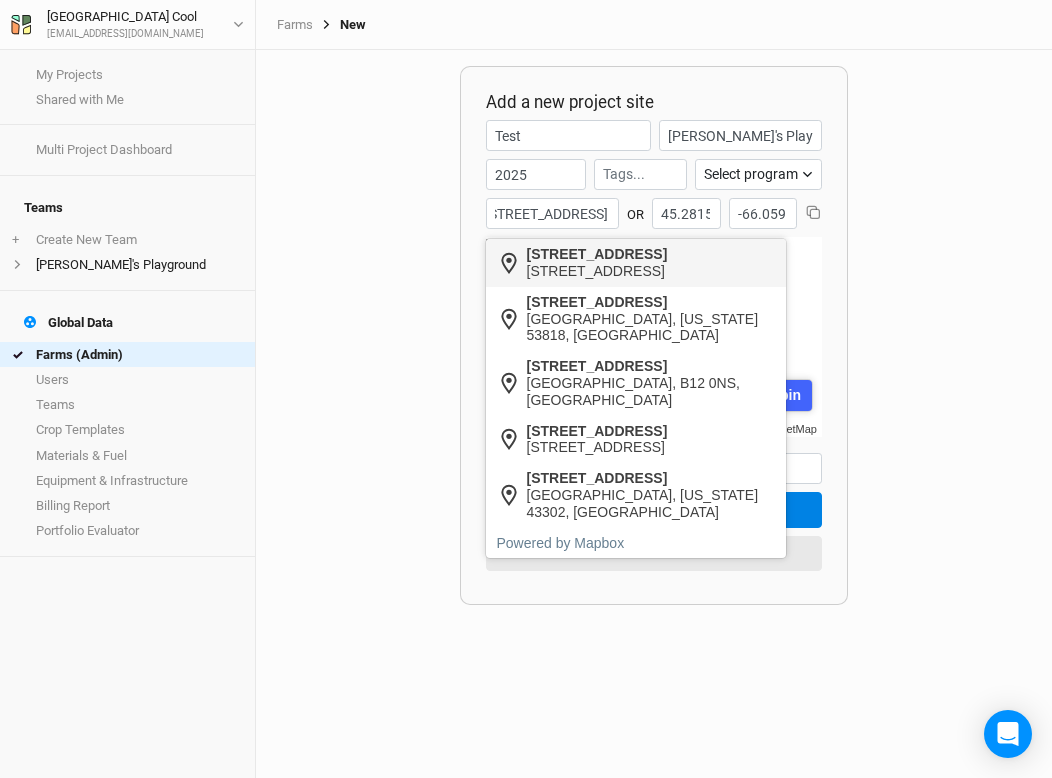
click at [519, 274] on icon at bounding box center [509, 263] width 24 height 24
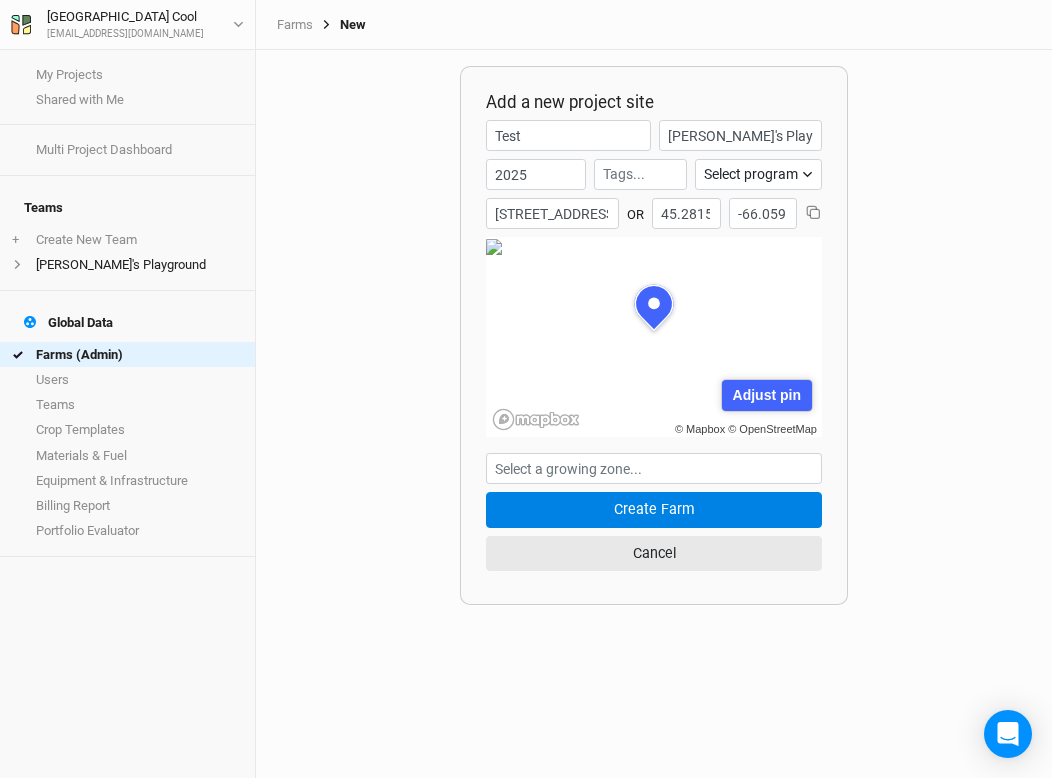
type input "205 South Bradford Street, Allentown, Pennsylvania 18109, United States"
type input "40.605509"
type input "-75.449077"
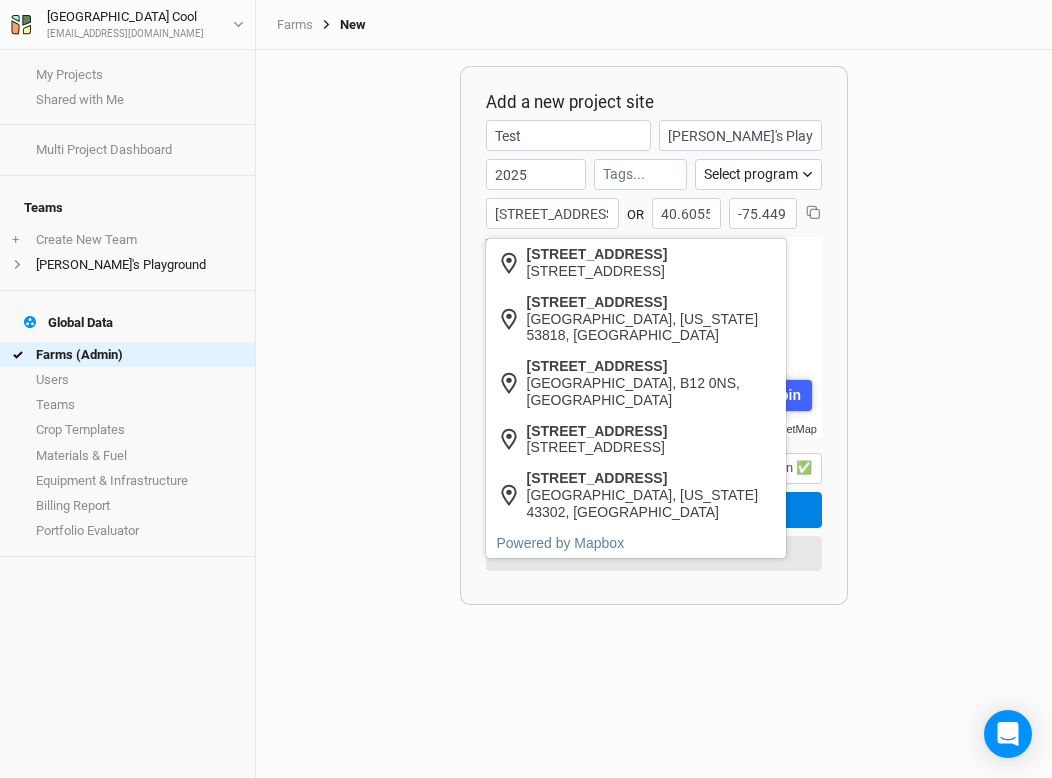
click at [547, 215] on input "205 South Bradford Street, Allentown, Pennsylvania 18109, United States" at bounding box center [552, 213] width 133 height 31
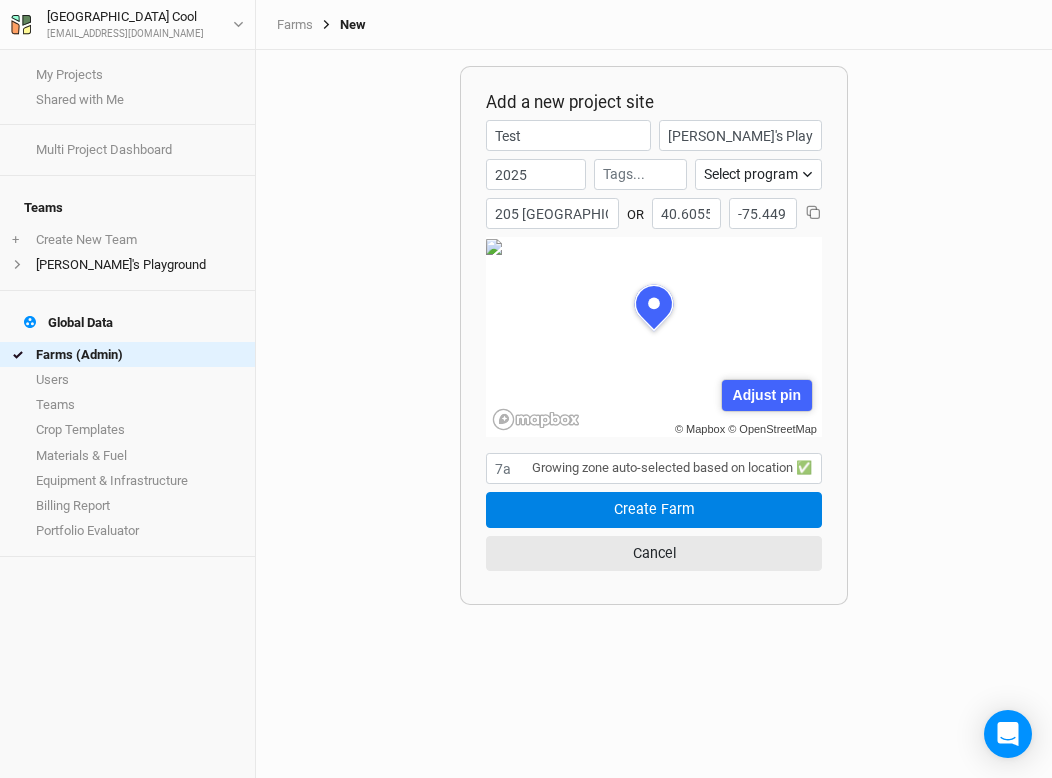
click at [564, 258] on div "205 South Bradford Street" at bounding box center [651, 254] width 249 height 17
type input "205 South Bradford Street, North Andover, Massachusetts 01845, United States"
type input "42.693097"
type input "-71.076065"
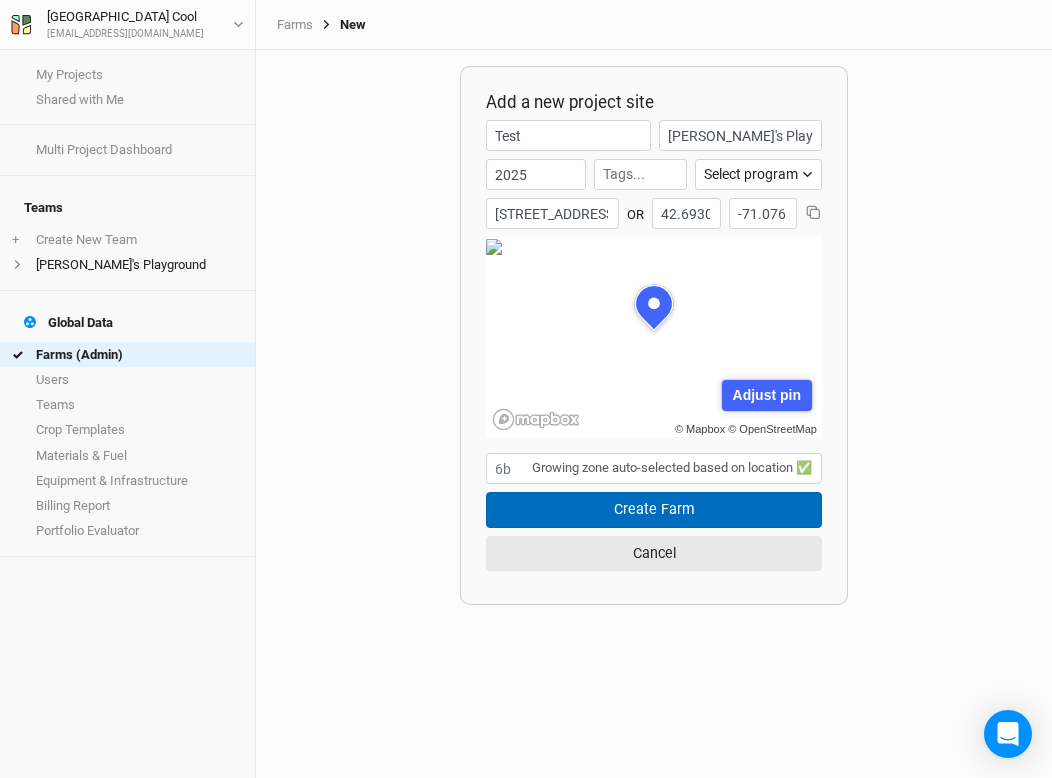
click at [671, 507] on button "Create Farm" at bounding box center [654, 509] width 336 height 35
